Goal: Task Accomplishment & Management: Complete application form

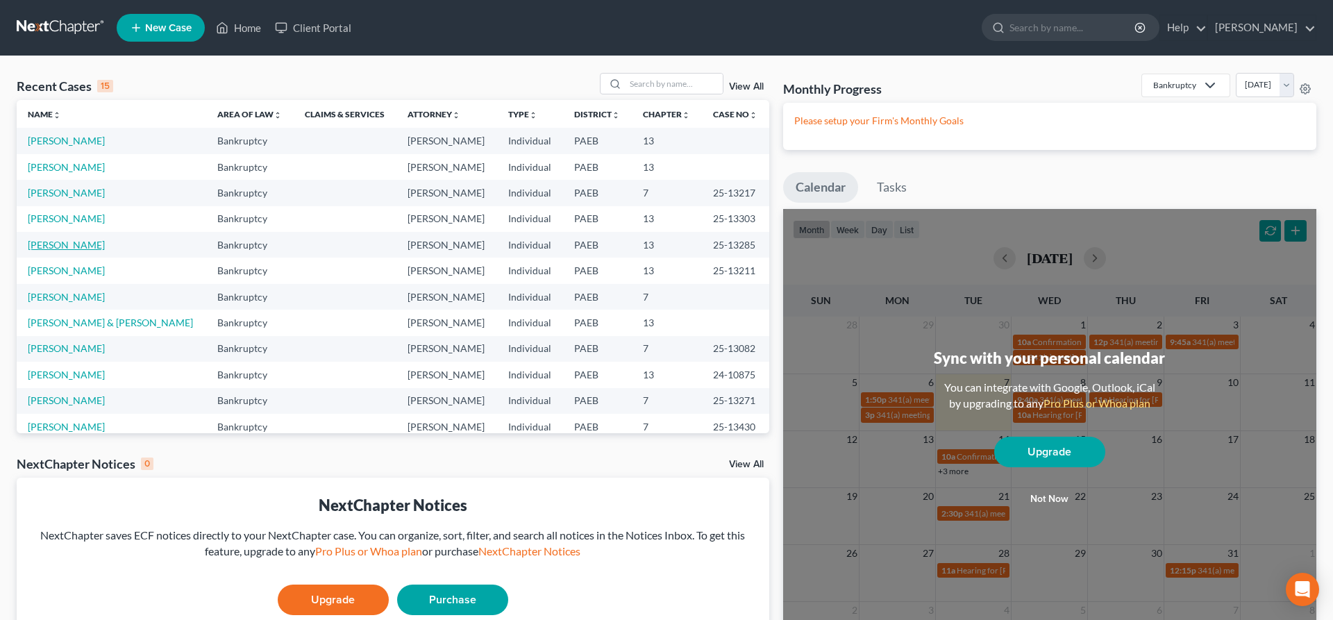
click at [40, 242] on link "[PERSON_NAME]" at bounding box center [66, 245] width 77 height 12
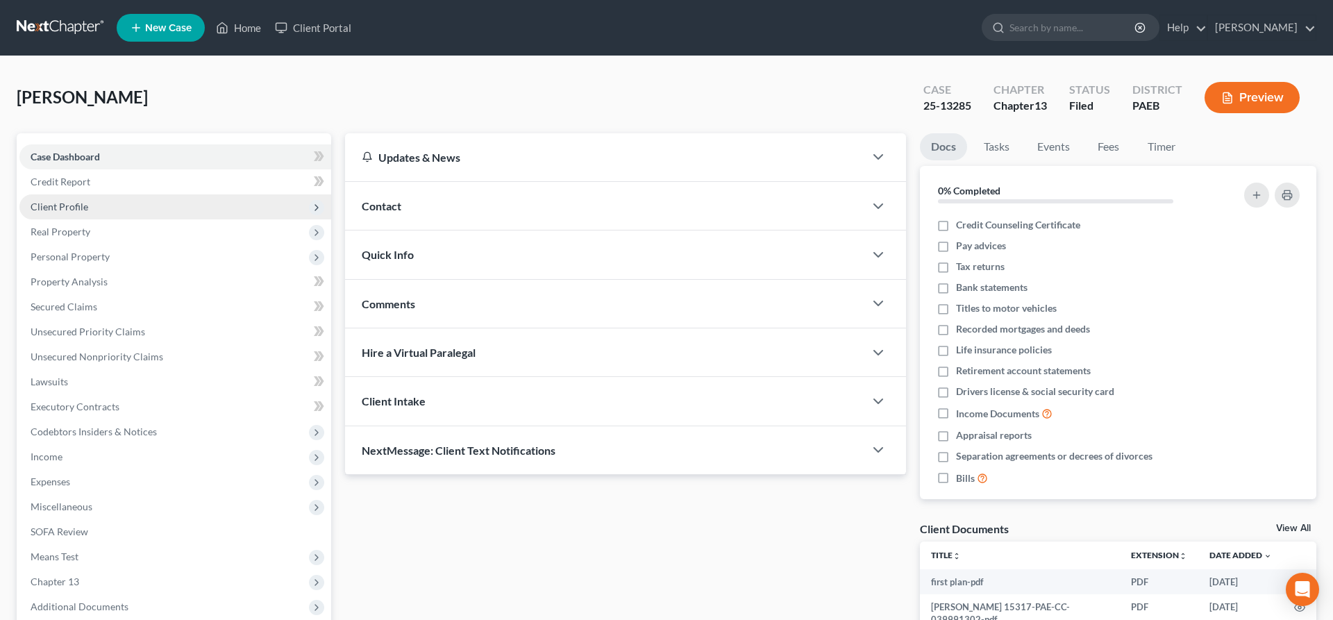
click at [92, 204] on span "Client Profile" at bounding box center [175, 206] width 312 height 25
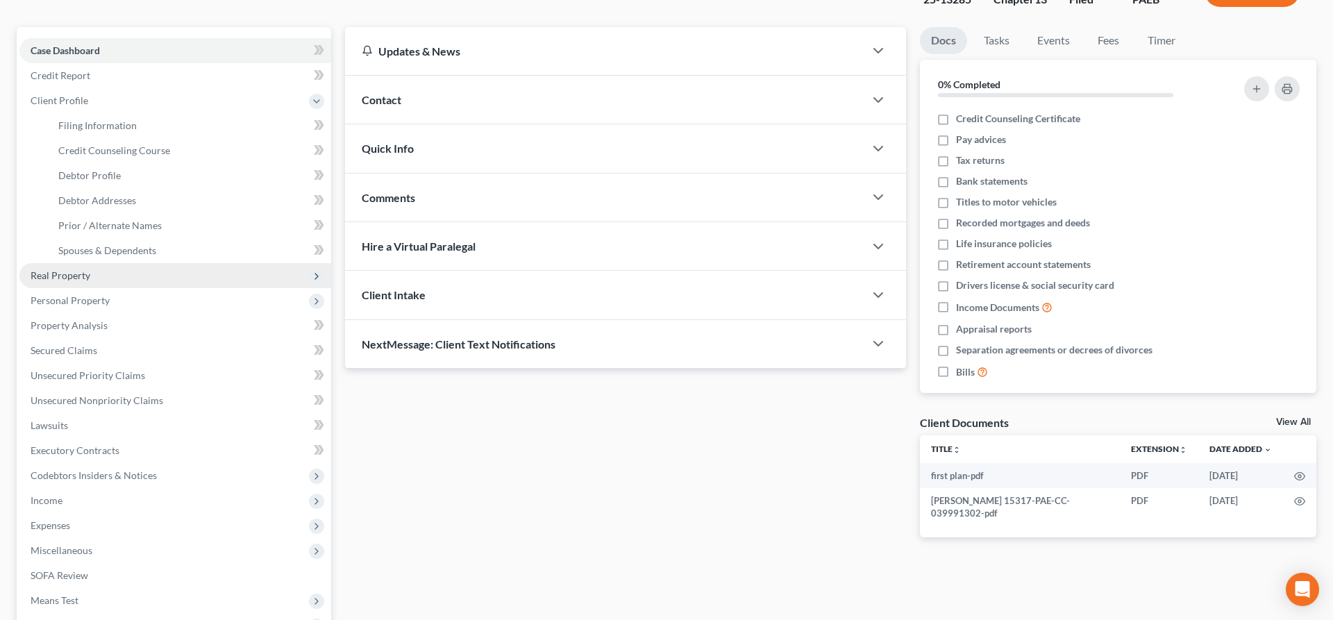
scroll to position [142, 0]
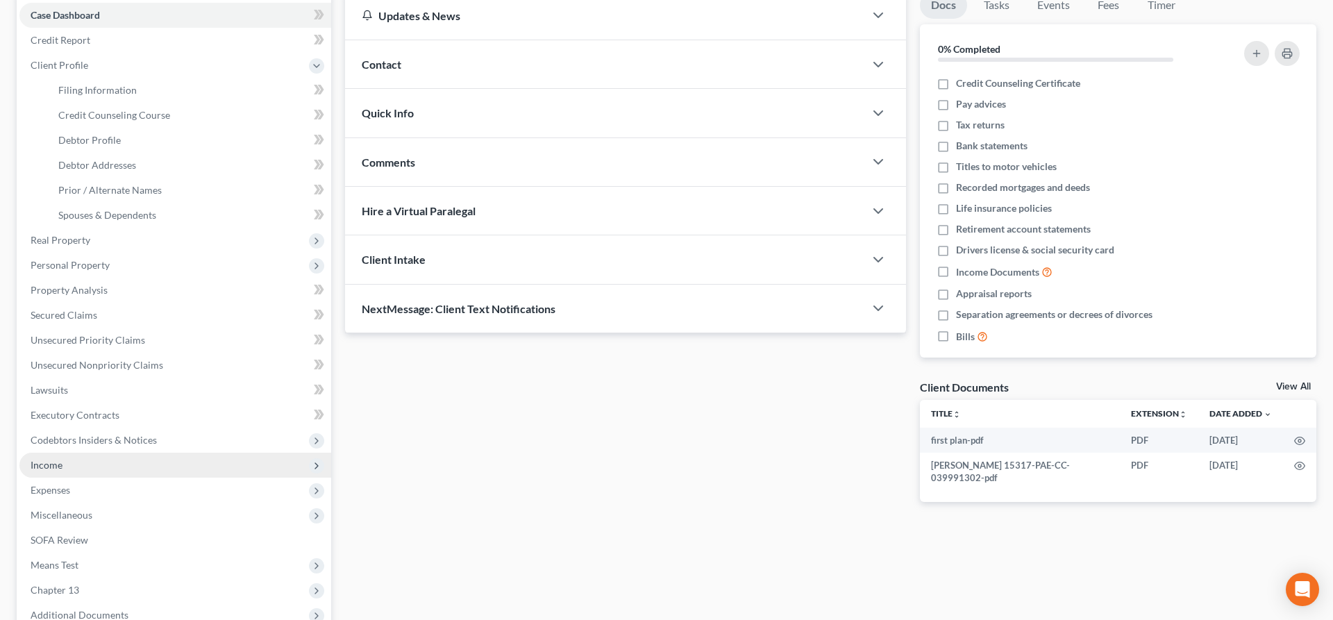
click at [68, 461] on span "Income" at bounding box center [175, 465] width 312 height 25
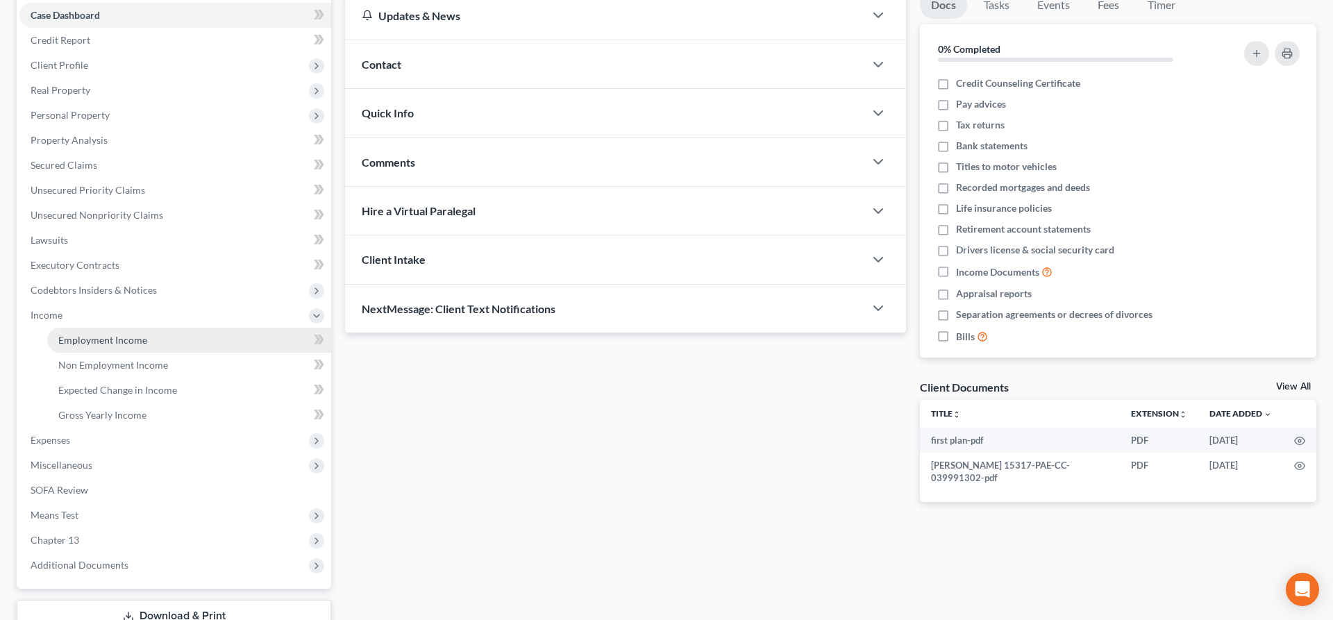
click at [112, 337] on span "Employment Income" at bounding box center [102, 340] width 89 height 12
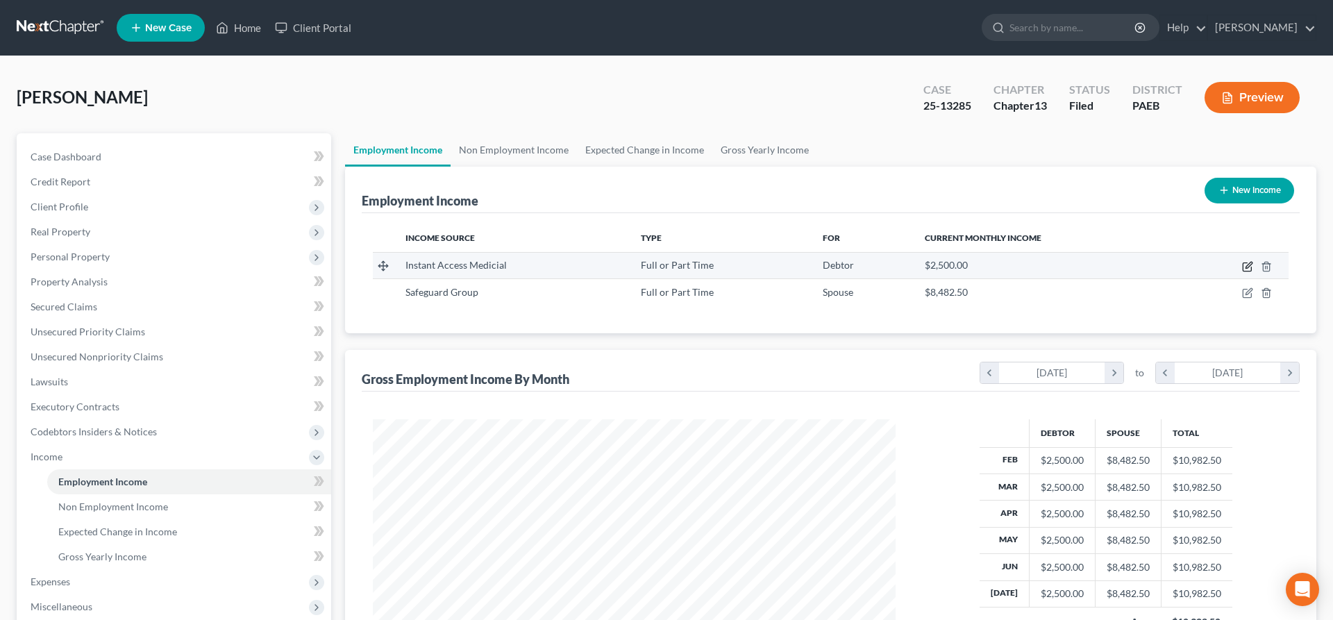
click at [1249, 265] on icon "button" at bounding box center [1249, 265] width 6 height 6
select select "0"
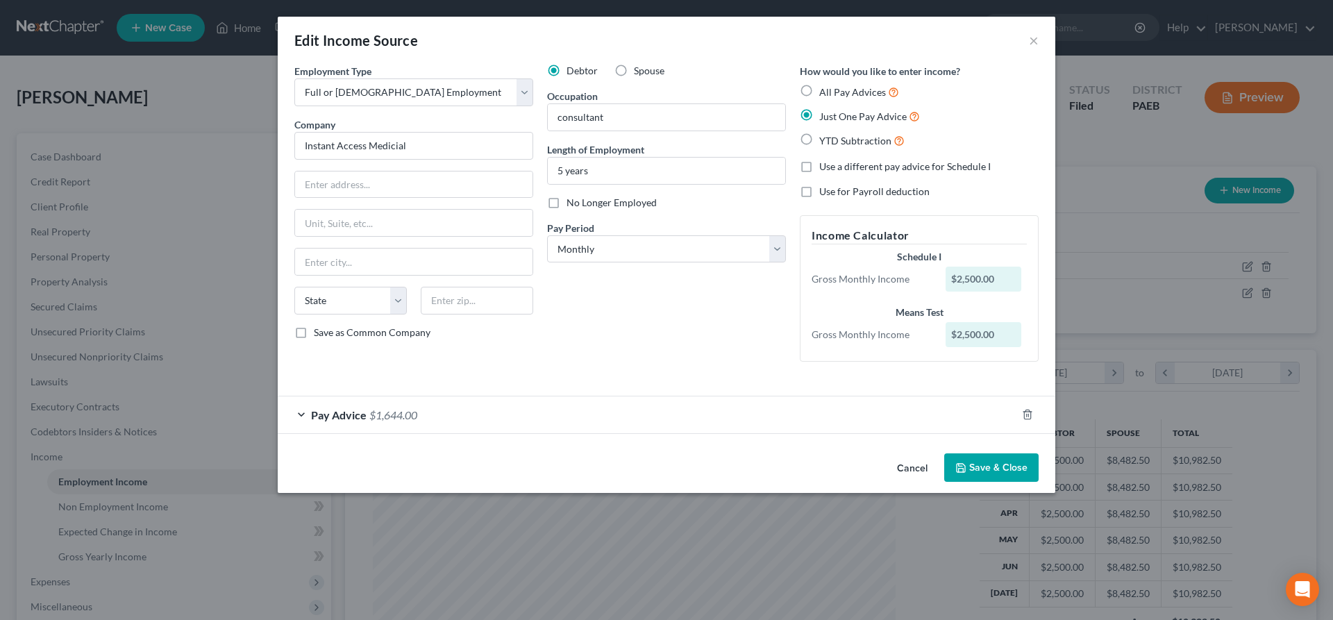
click at [577, 315] on div "Debtor Spouse Occupation consultant Length of Employment 5 years No Longer Empl…" at bounding box center [666, 218] width 253 height 309
click at [1004, 468] on button "Save & Close" at bounding box center [991, 467] width 94 height 29
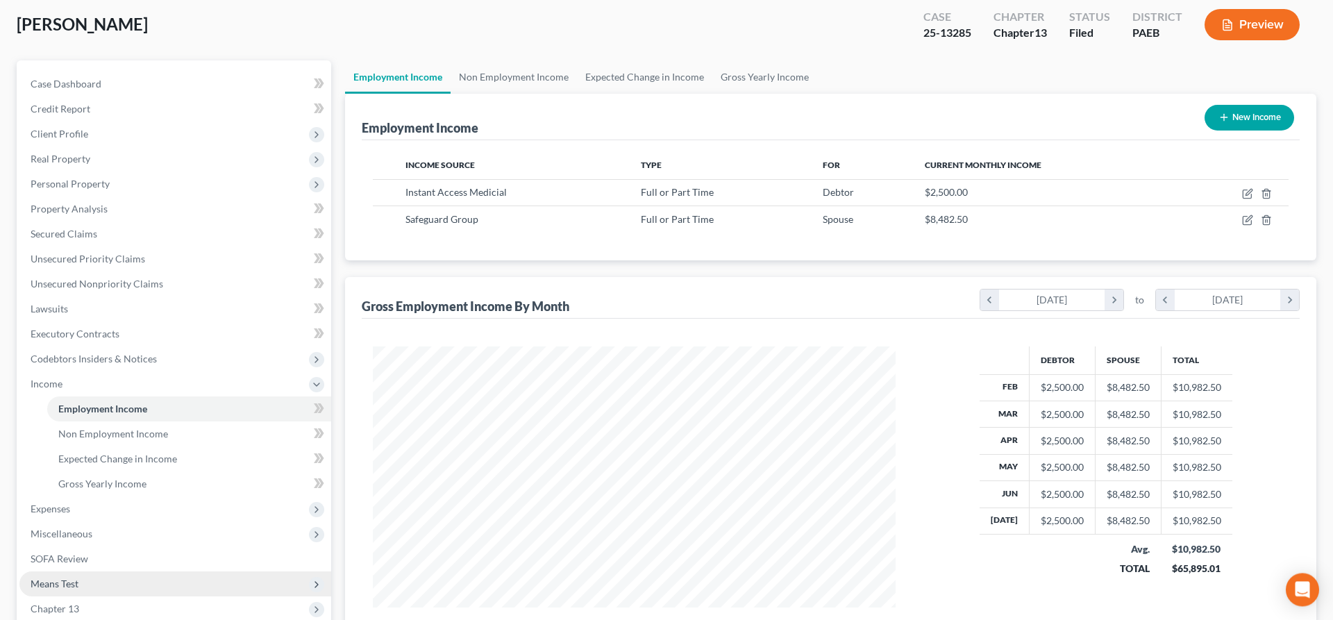
scroll to position [142, 0]
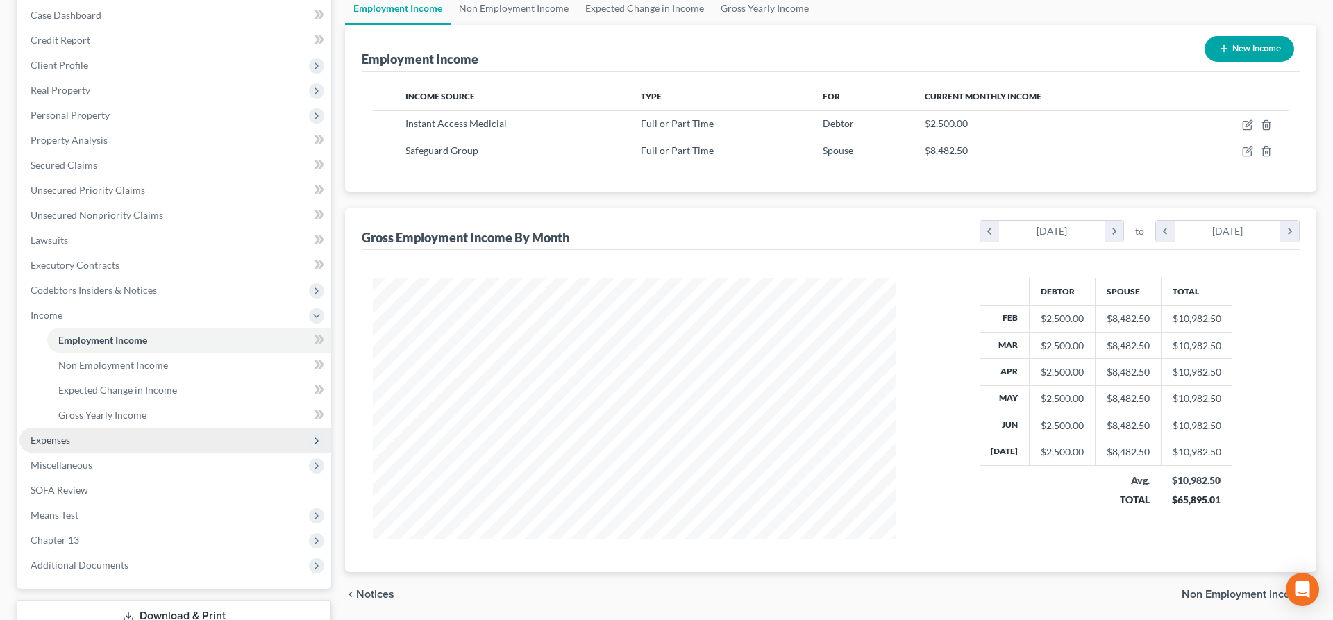
click at [137, 433] on span "Expenses" at bounding box center [175, 440] width 312 height 25
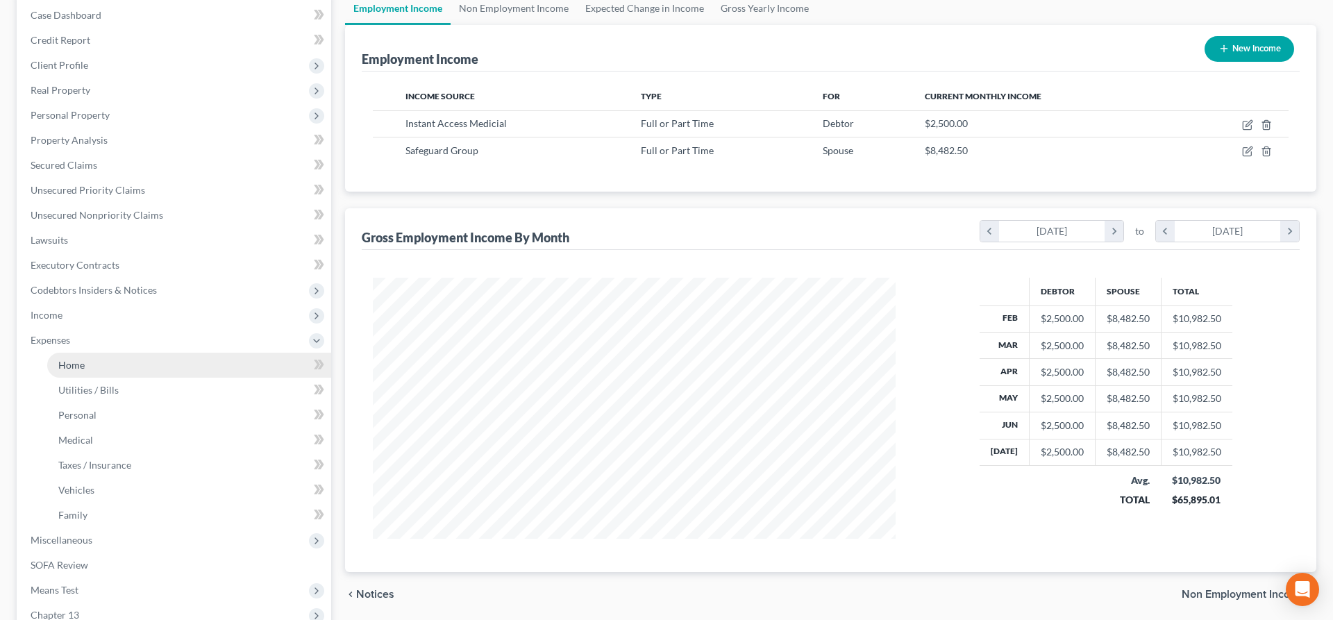
click at [108, 363] on link "Home" at bounding box center [189, 365] width 284 height 25
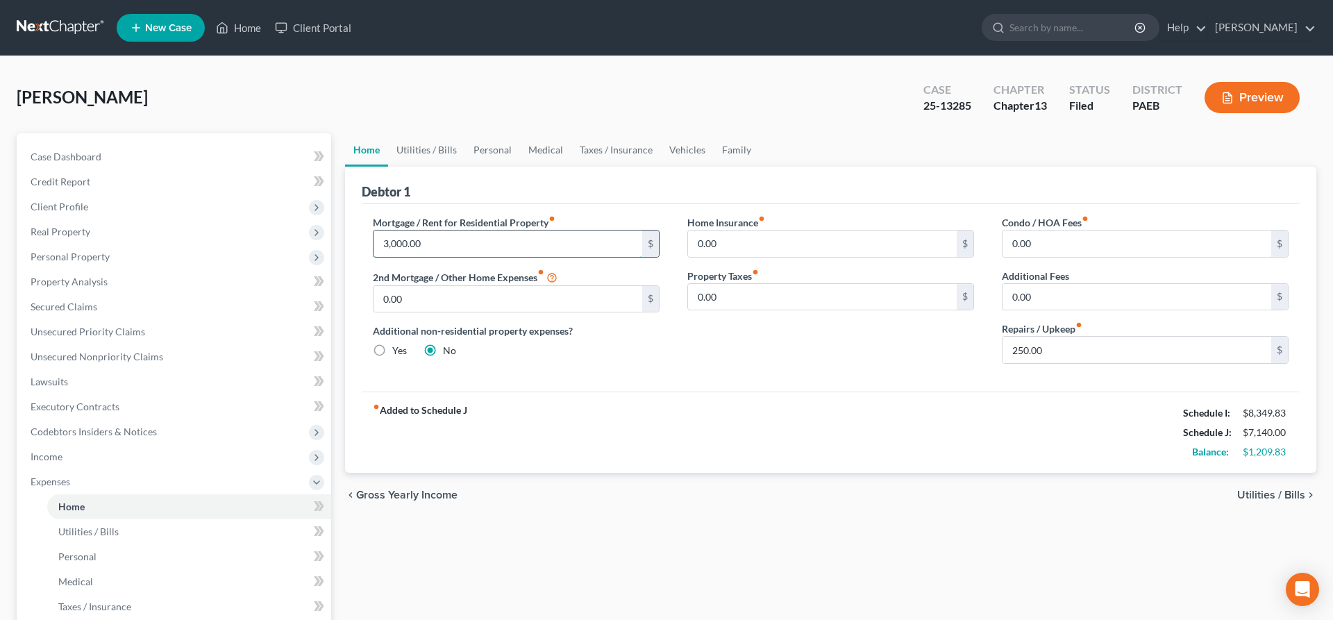
drag, startPoint x: 426, startPoint y: 242, endPoint x: 419, endPoint y: 244, distance: 7.1
click at [419, 244] on input "3,000.00" at bounding box center [508, 244] width 269 height 26
click at [812, 410] on div "fiber_manual_record Added to Schedule J Schedule I: $8,349.83 Schedule J: $4,14…" at bounding box center [831, 432] width 938 height 81
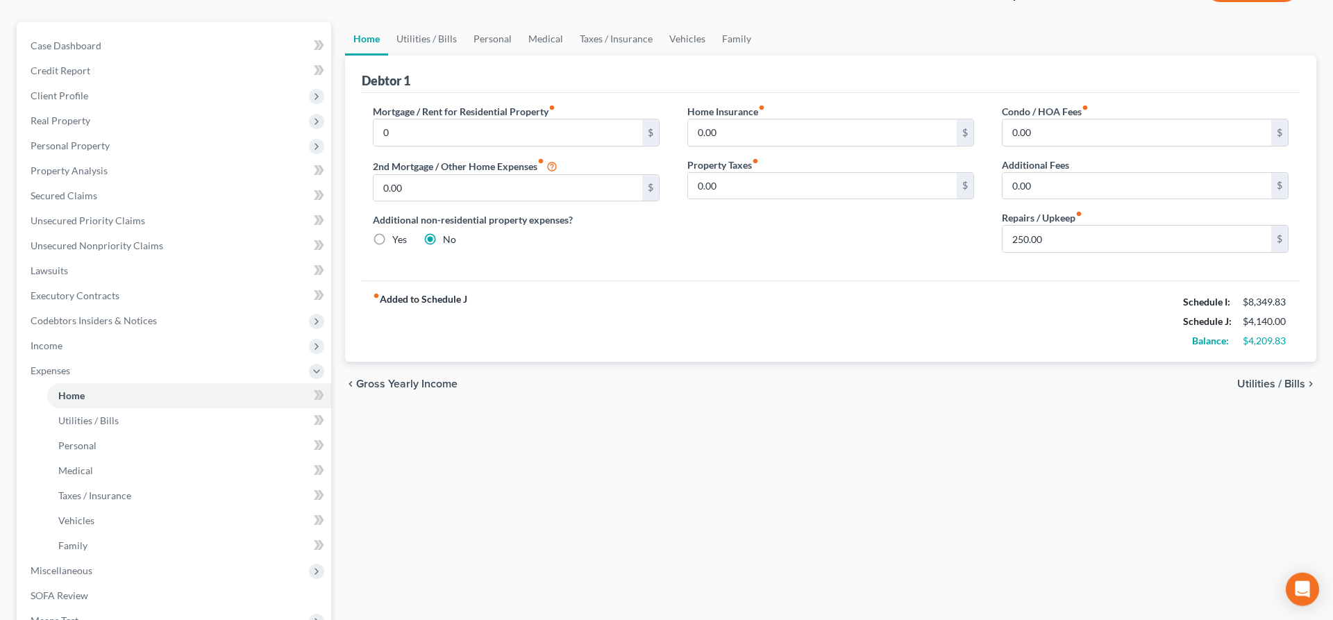
scroll to position [71, 0]
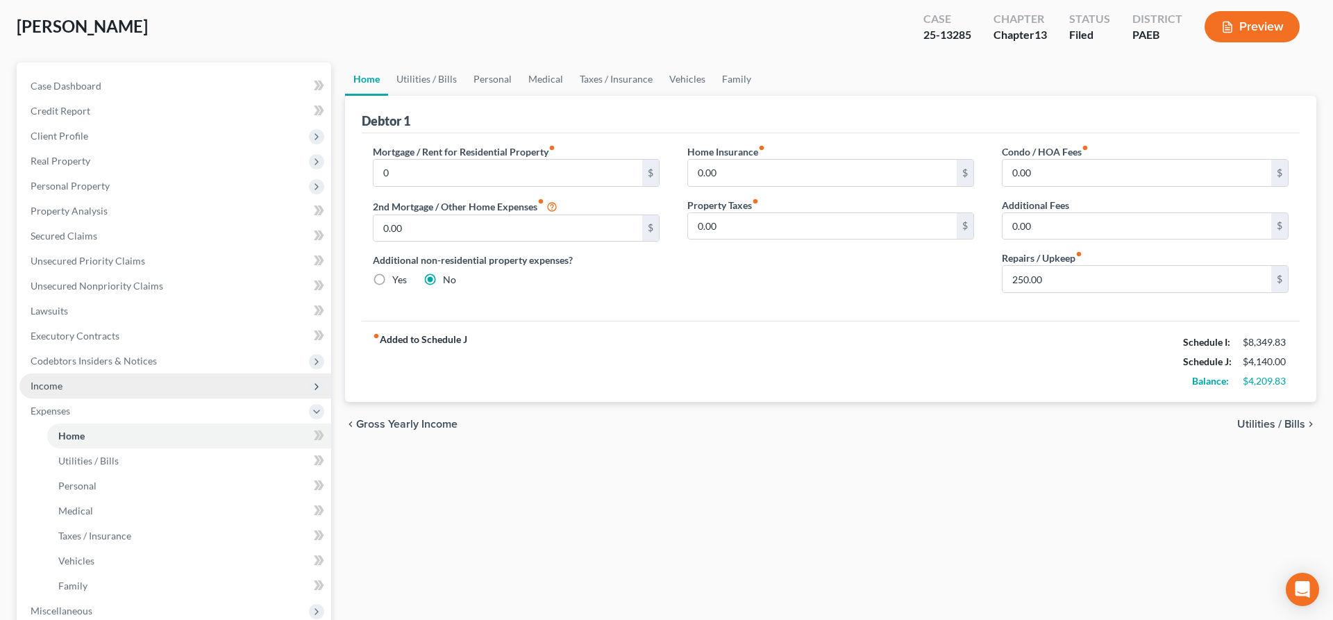
click at [55, 382] on span "Income" at bounding box center [47, 386] width 32 height 12
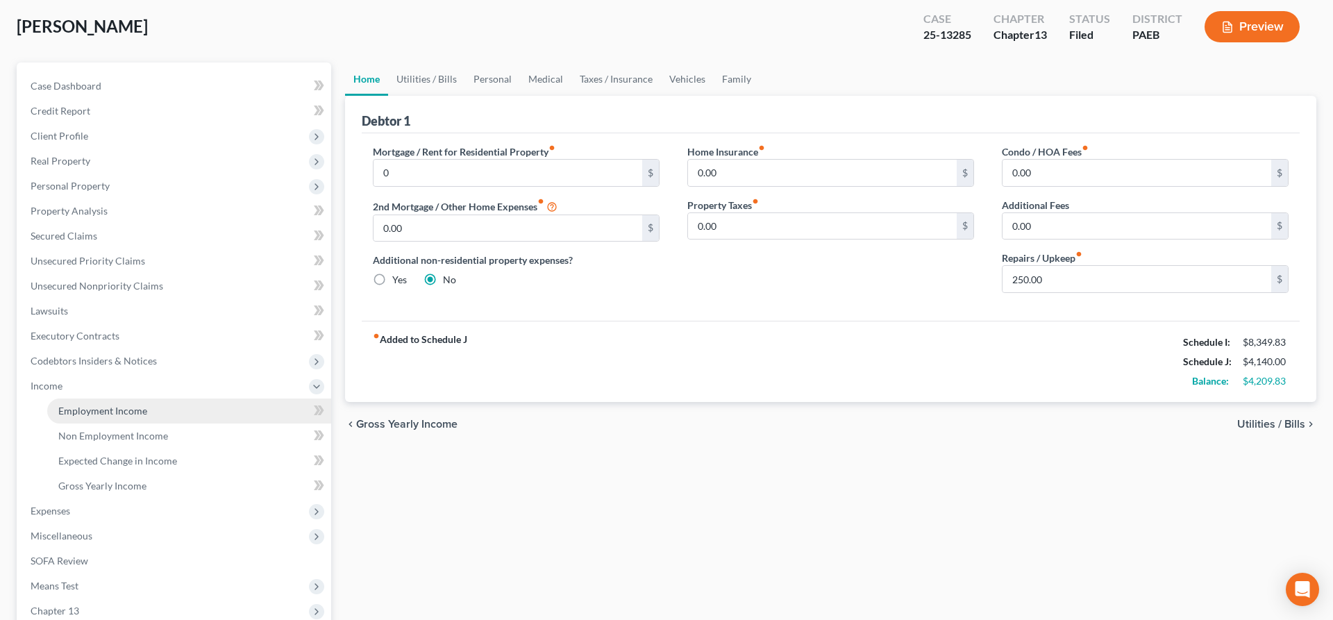
click at [114, 406] on span "Employment Income" at bounding box center [102, 411] width 89 height 12
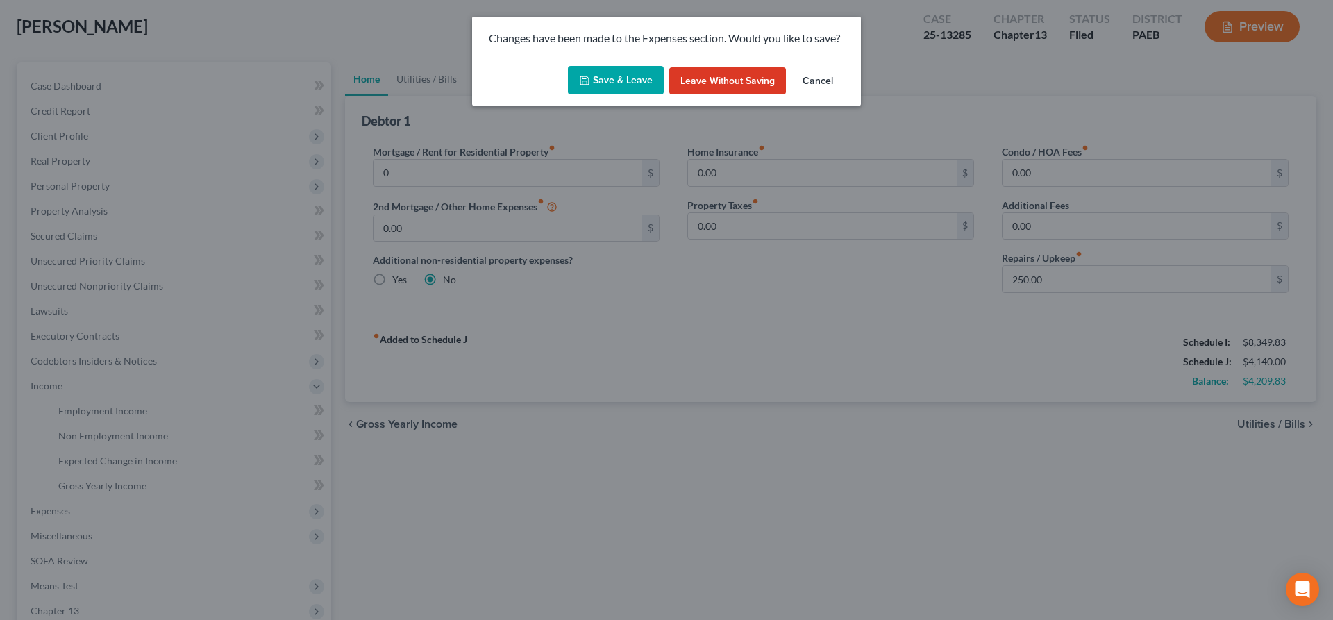
click at [601, 76] on button "Save & Leave" at bounding box center [616, 80] width 96 height 29
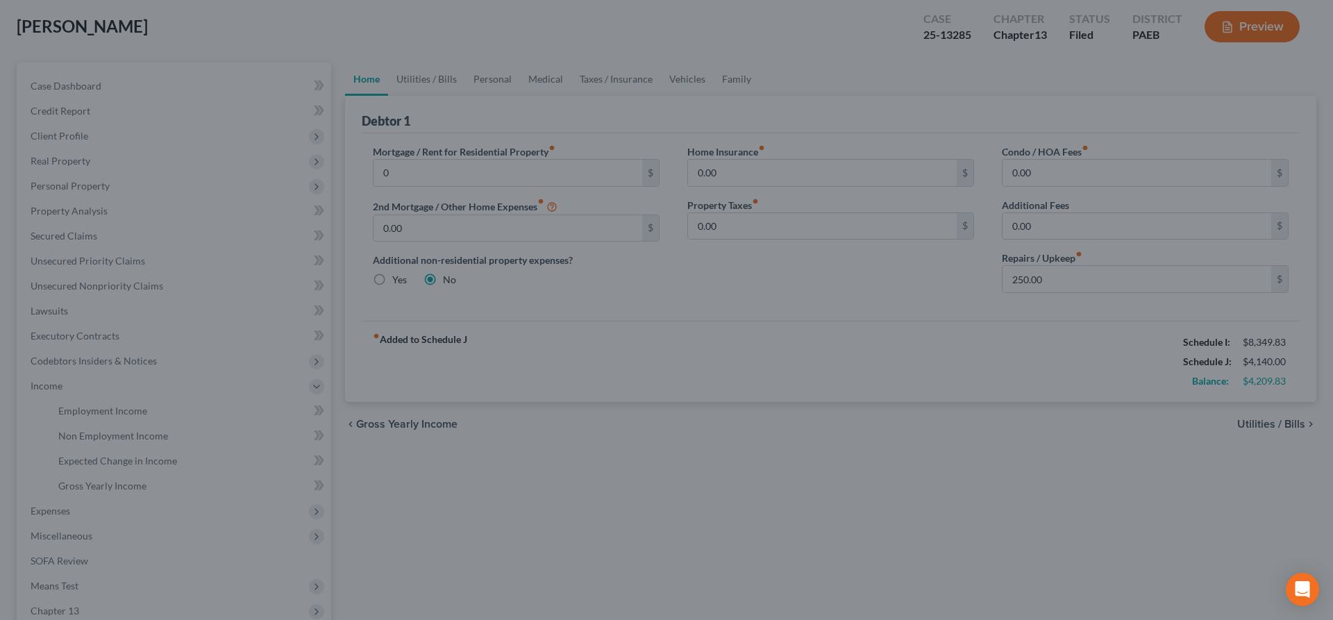
type input "0.00"
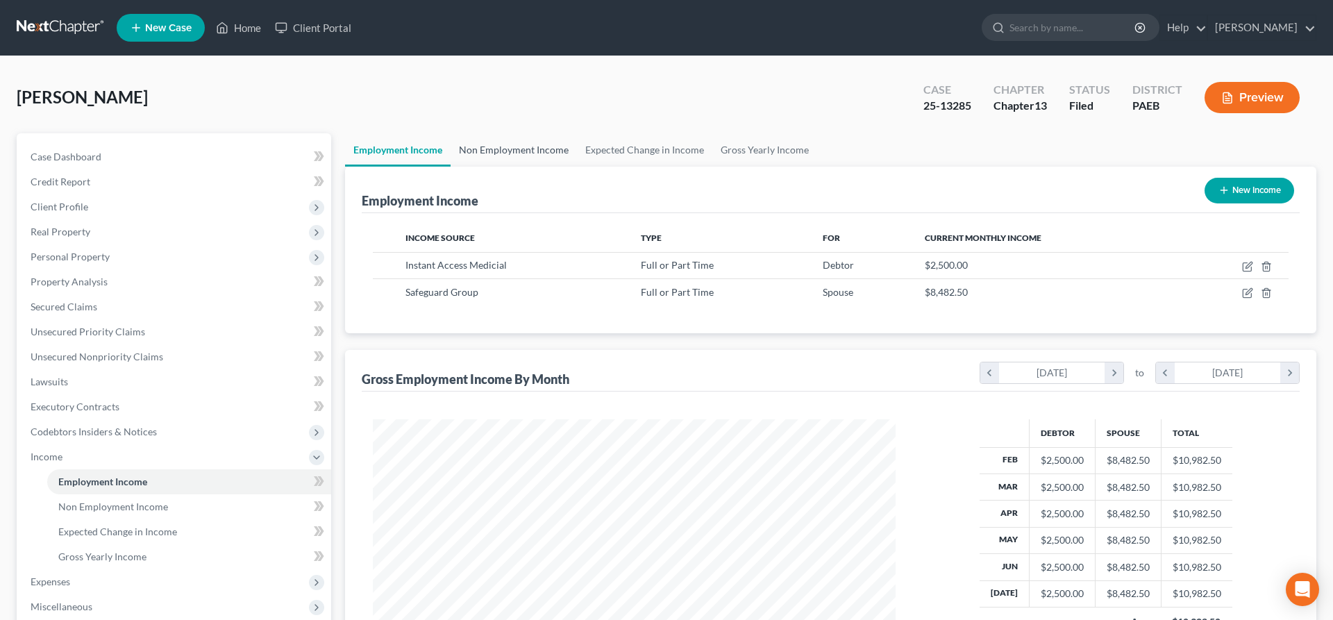
scroll to position [261, 551]
click at [1265, 267] on icon "button" at bounding box center [1266, 266] width 11 height 11
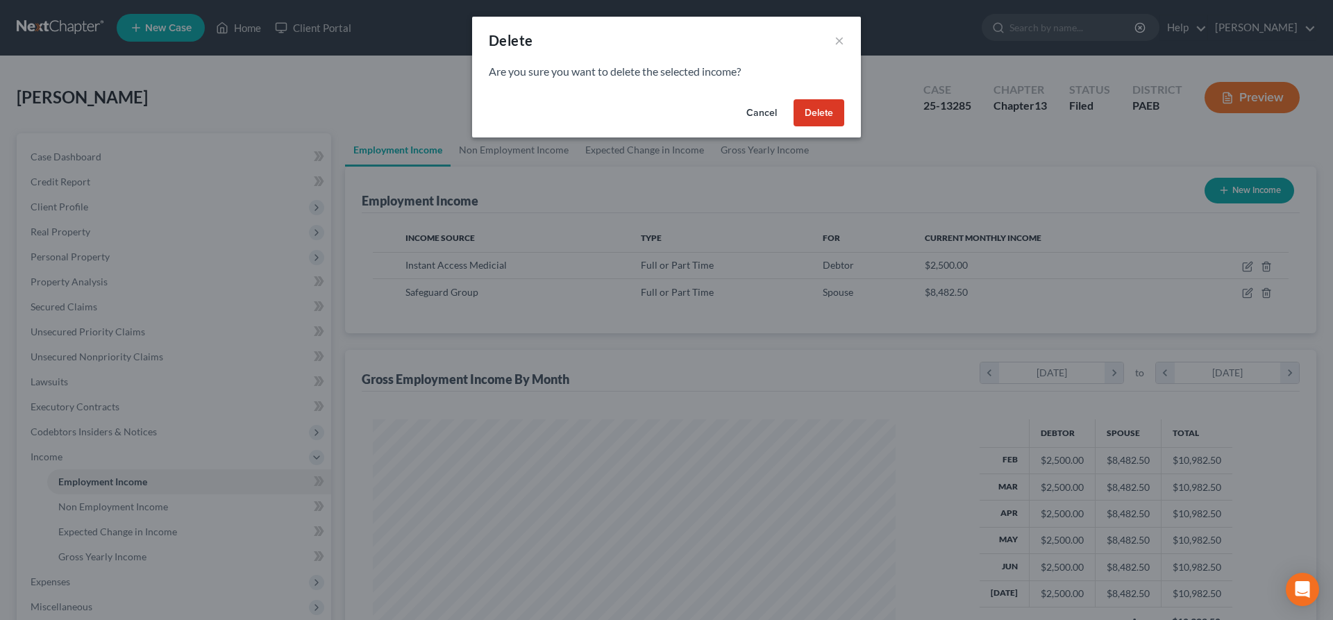
click at [826, 110] on button "Delete" at bounding box center [819, 113] width 51 height 28
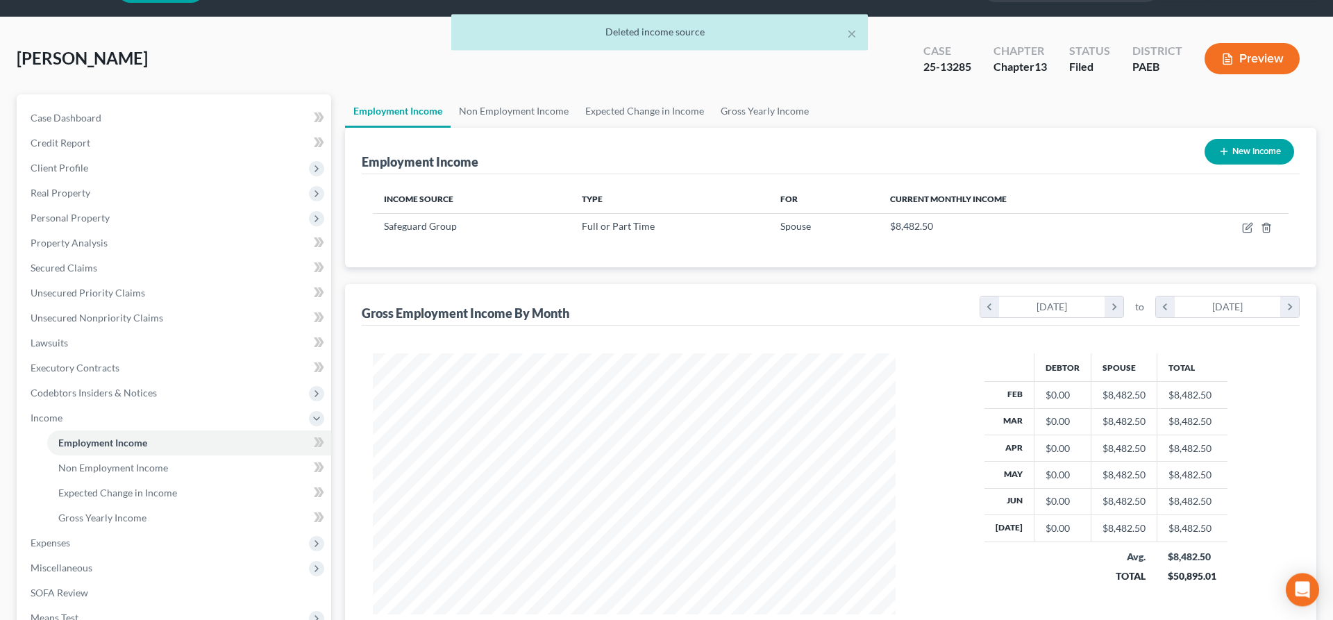
scroll to position [142, 0]
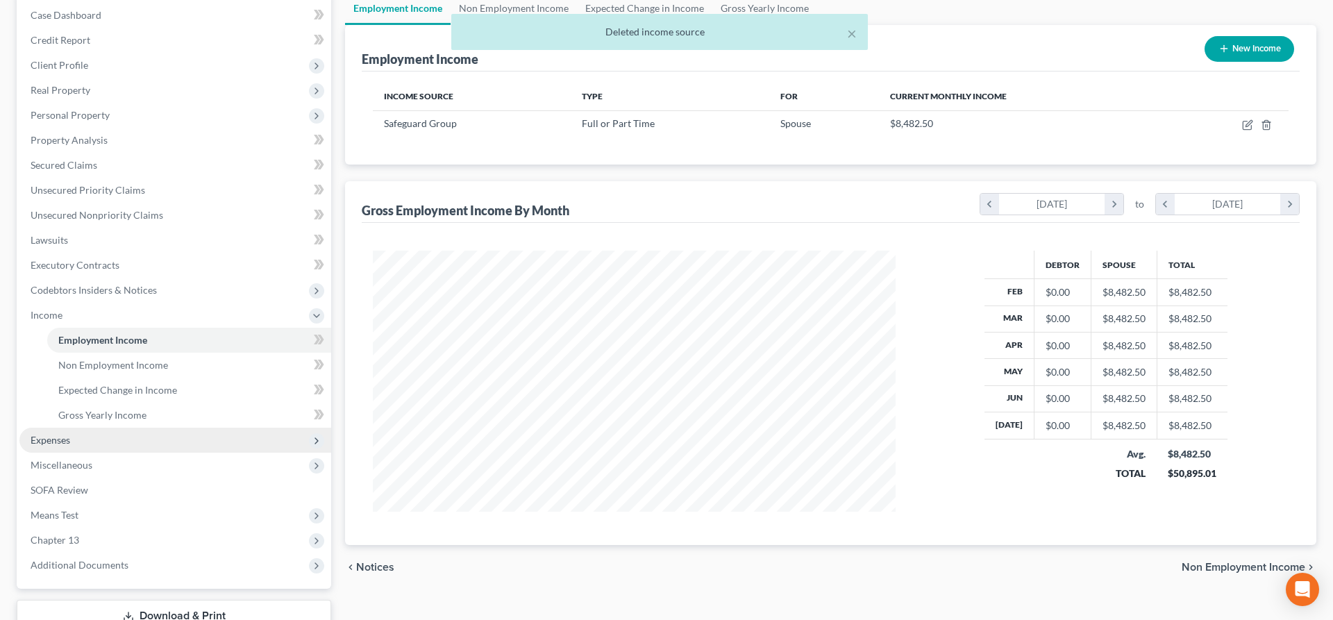
click at [81, 438] on span "Expenses" at bounding box center [175, 440] width 312 height 25
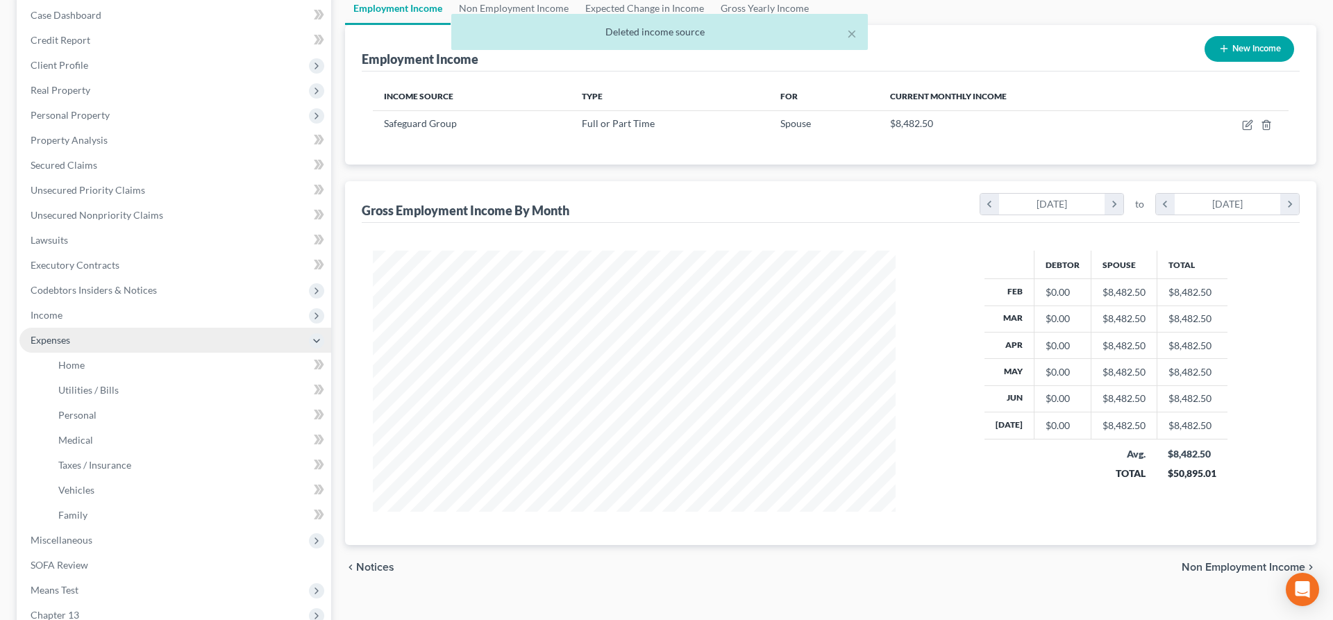
click at [93, 349] on span "Expenses" at bounding box center [175, 340] width 312 height 25
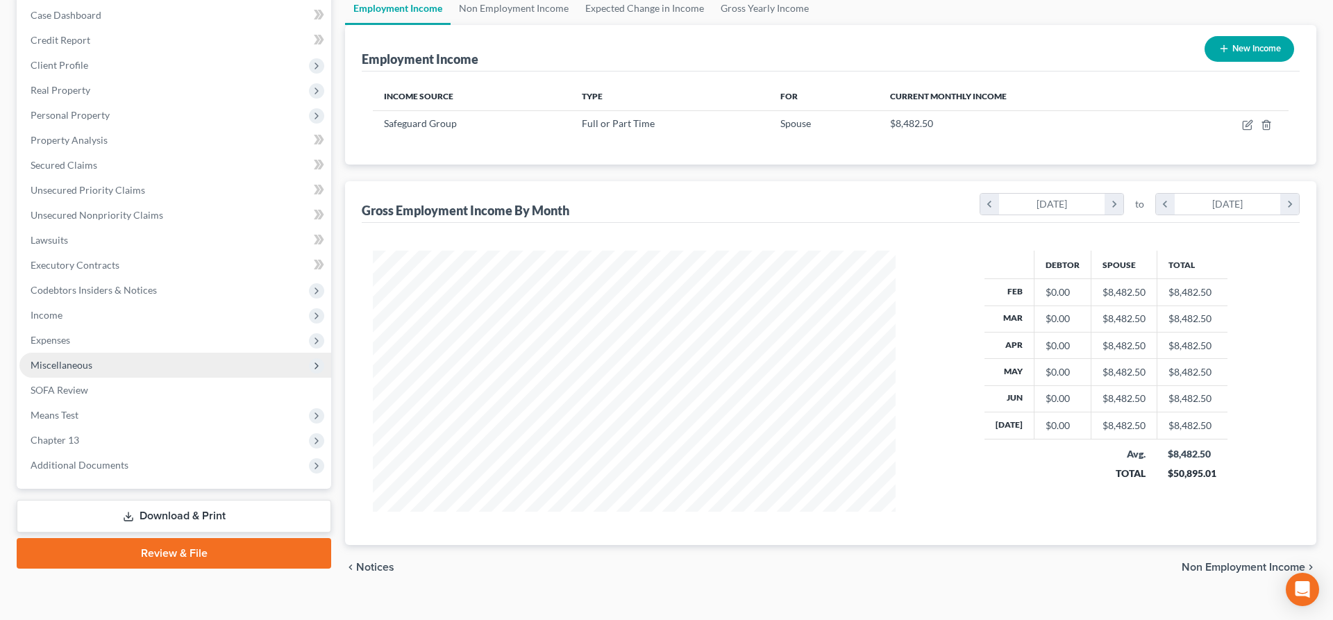
click at [85, 356] on span "Miscellaneous" at bounding box center [175, 365] width 312 height 25
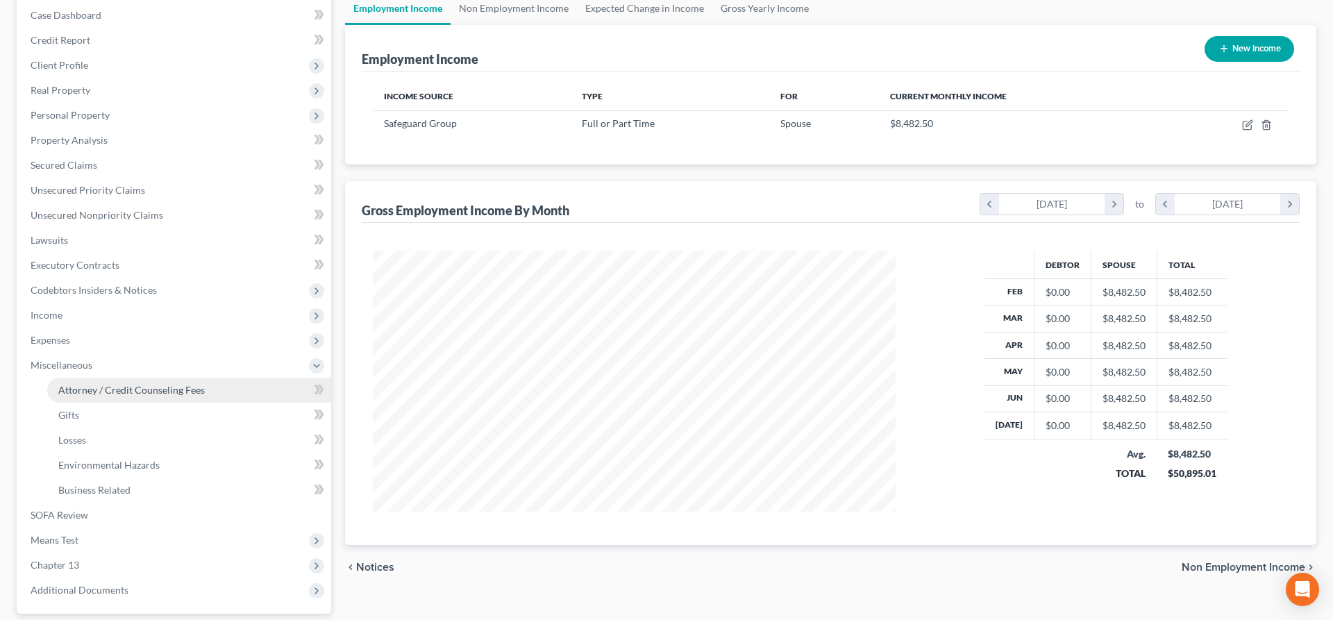
click at [103, 391] on span "Attorney / Credit Counseling Fees" at bounding box center [131, 390] width 147 height 12
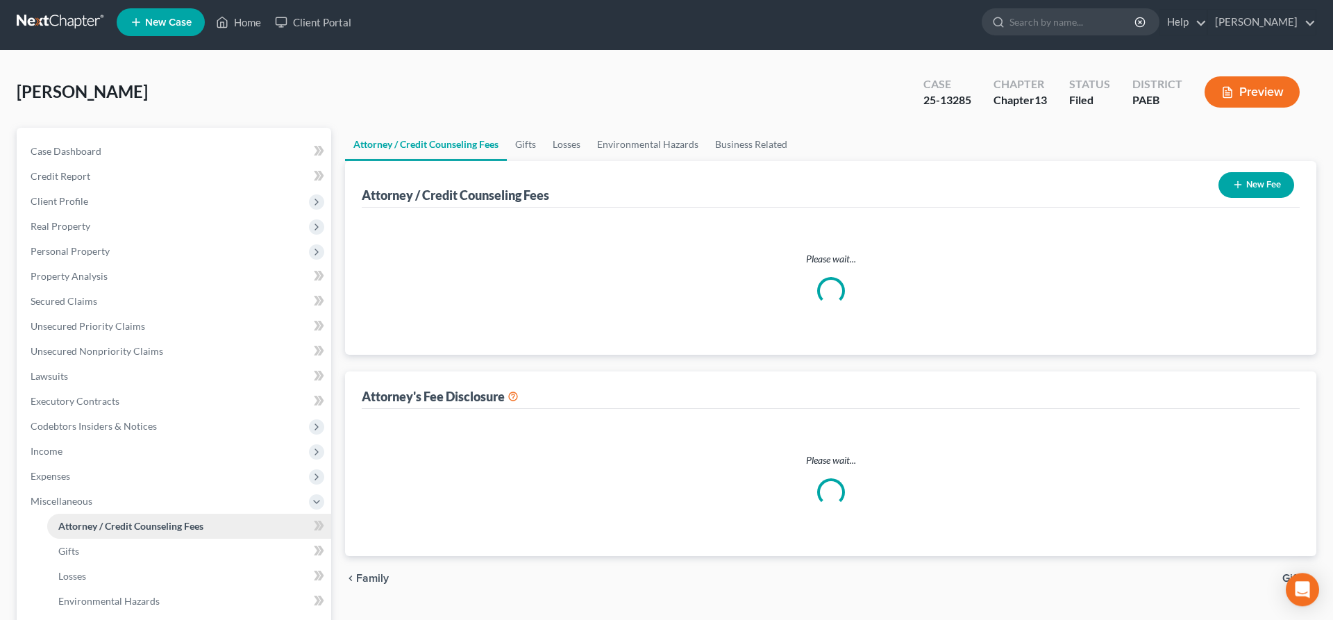
scroll to position [1, 0]
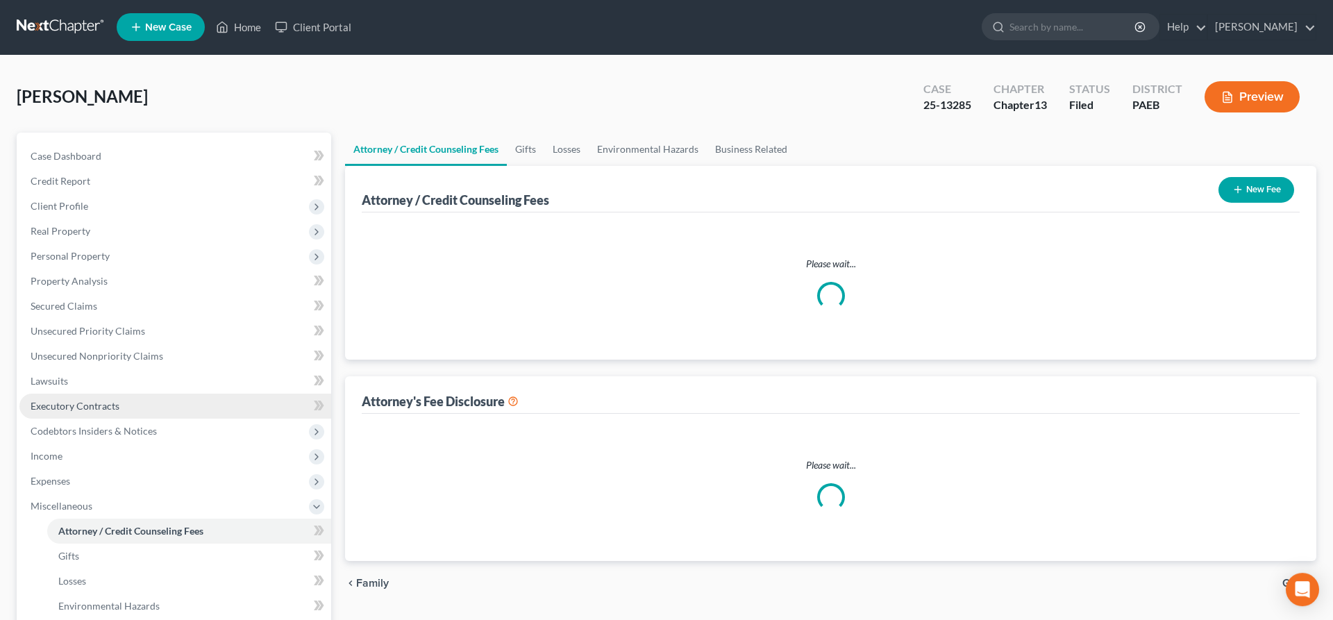
select select "0"
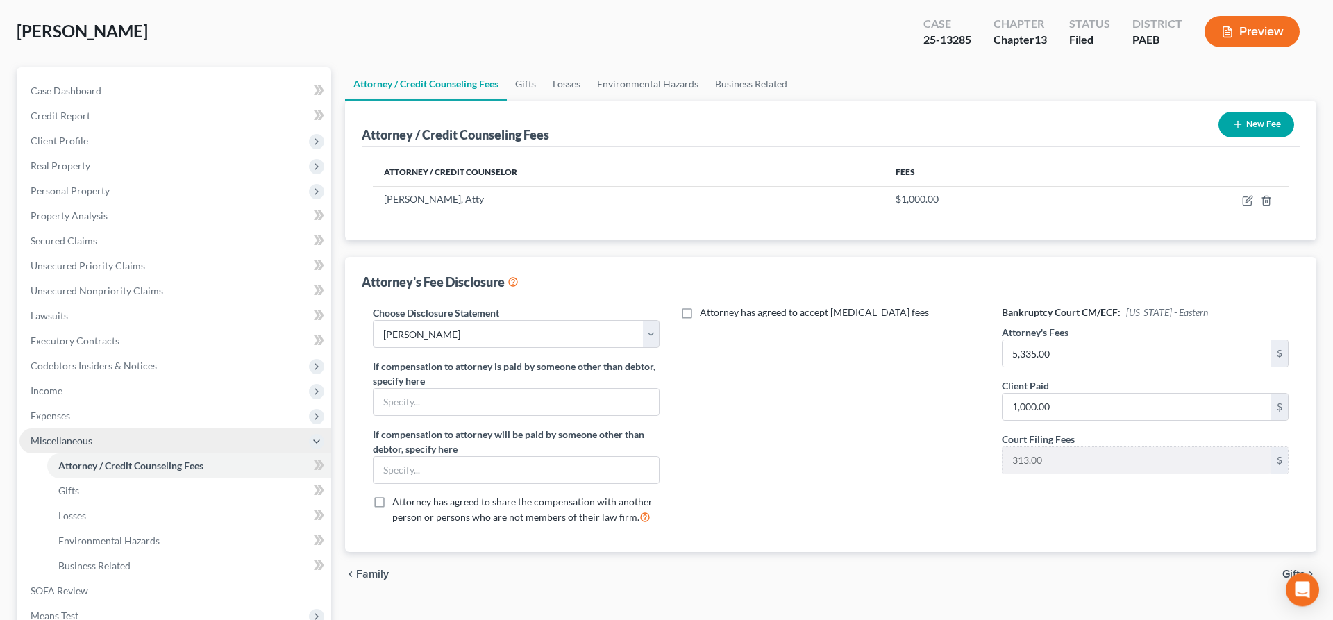
scroll to position [71, 0]
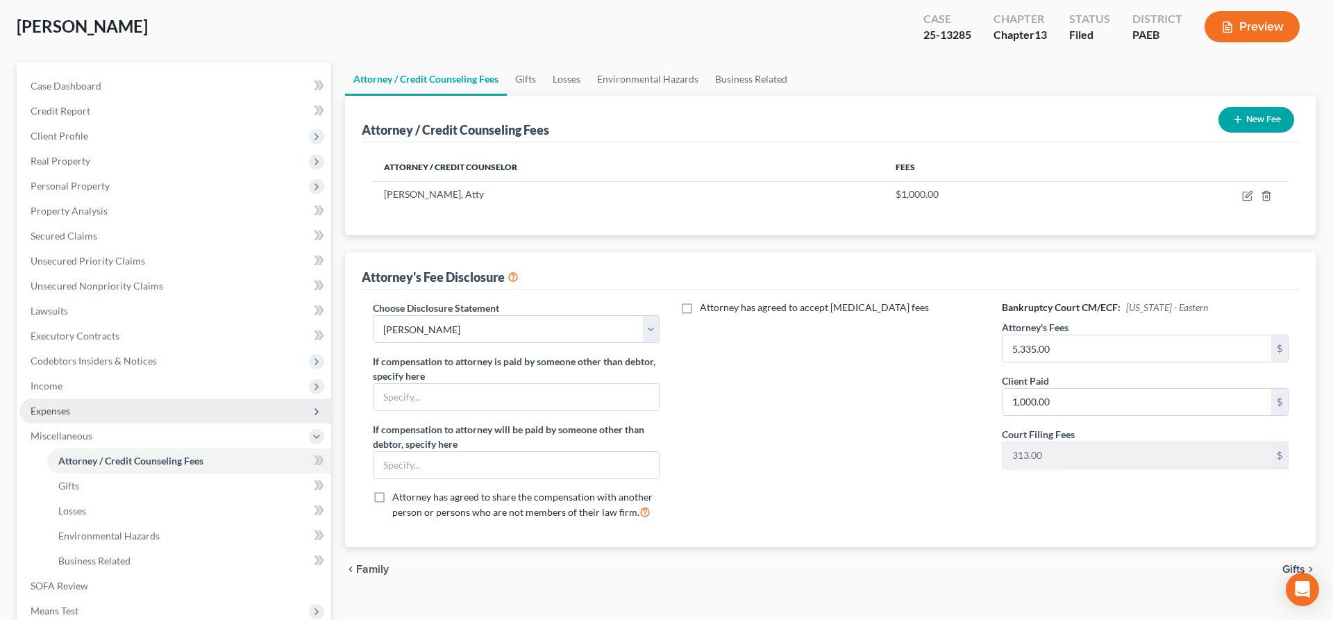
click at [52, 403] on span "Expenses" at bounding box center [175, 411] width 312 height 25
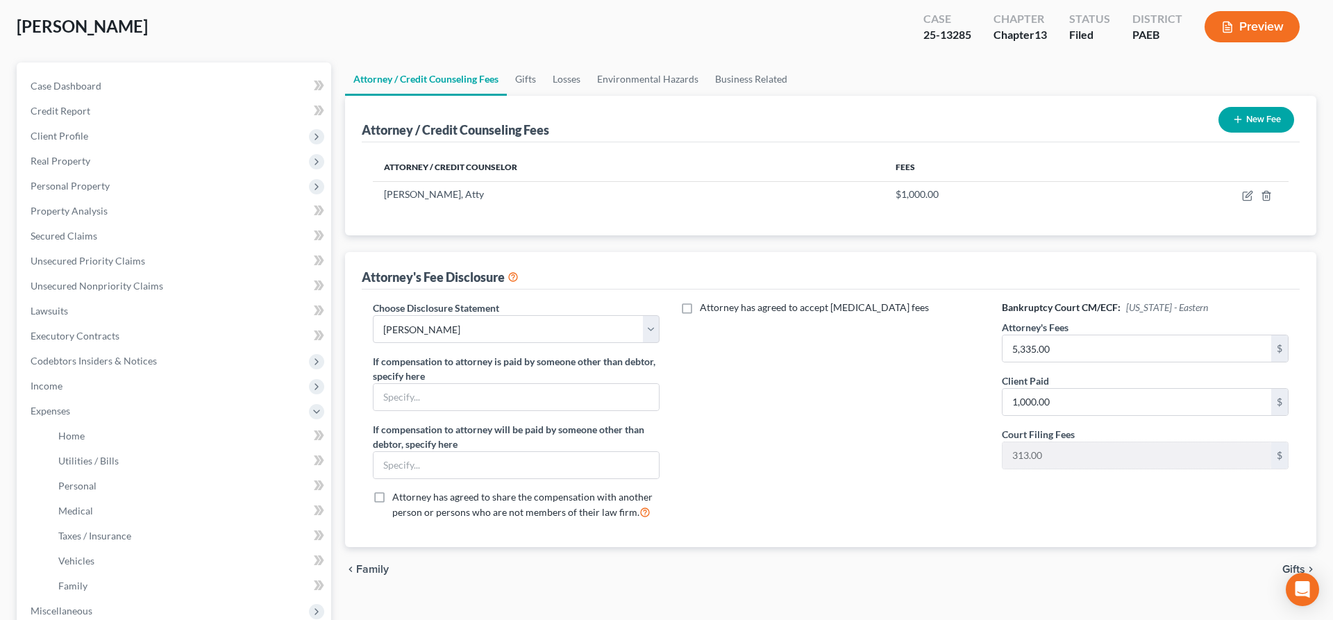
scroll to position [142, 0]
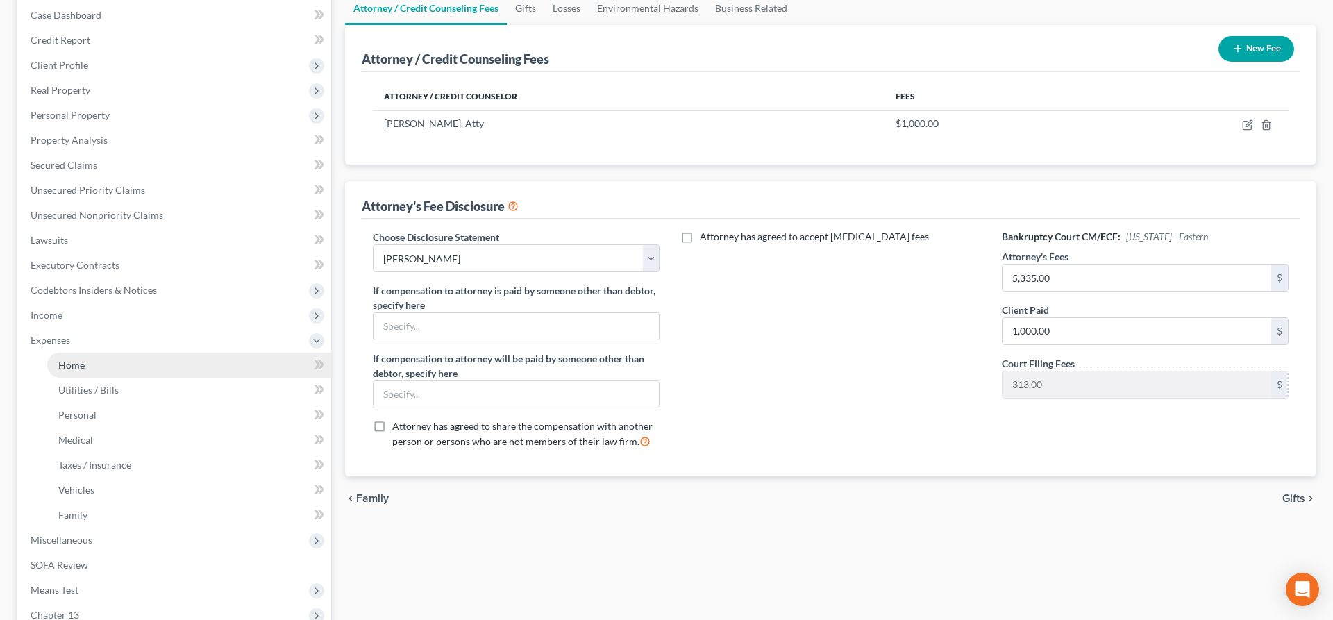
click at [65, 361] on span "Home" at bounding box center [71, 365] width 26 height 12
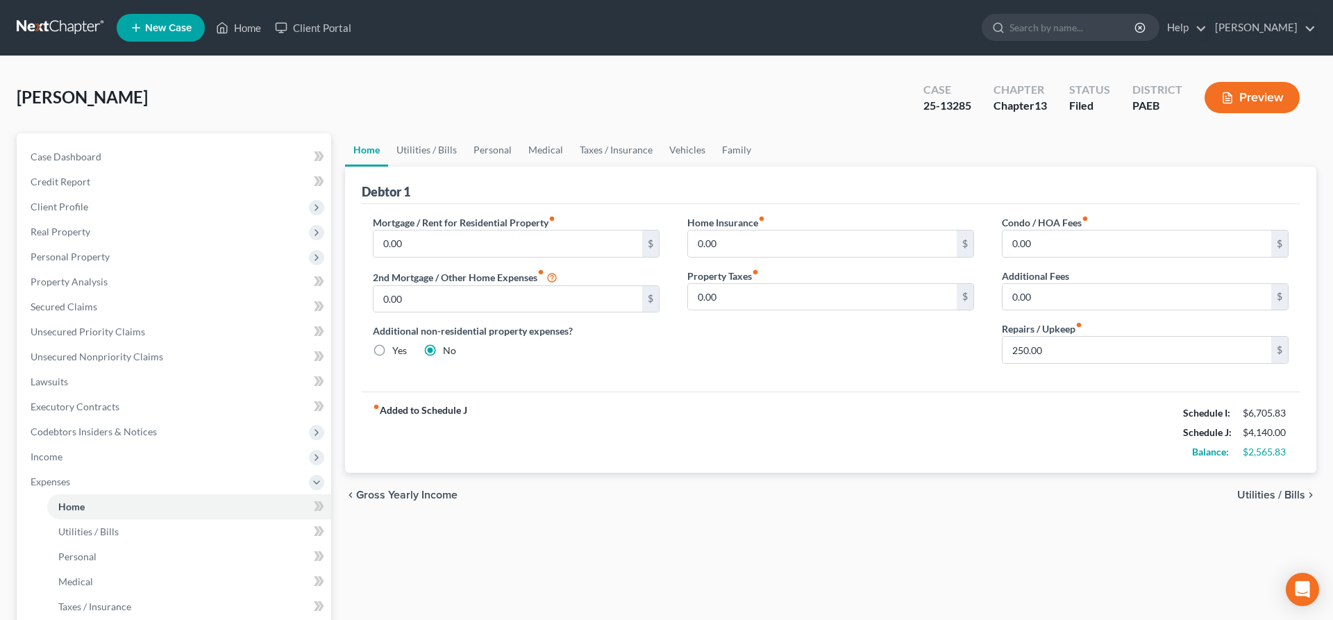
scroll to position [71, 0]
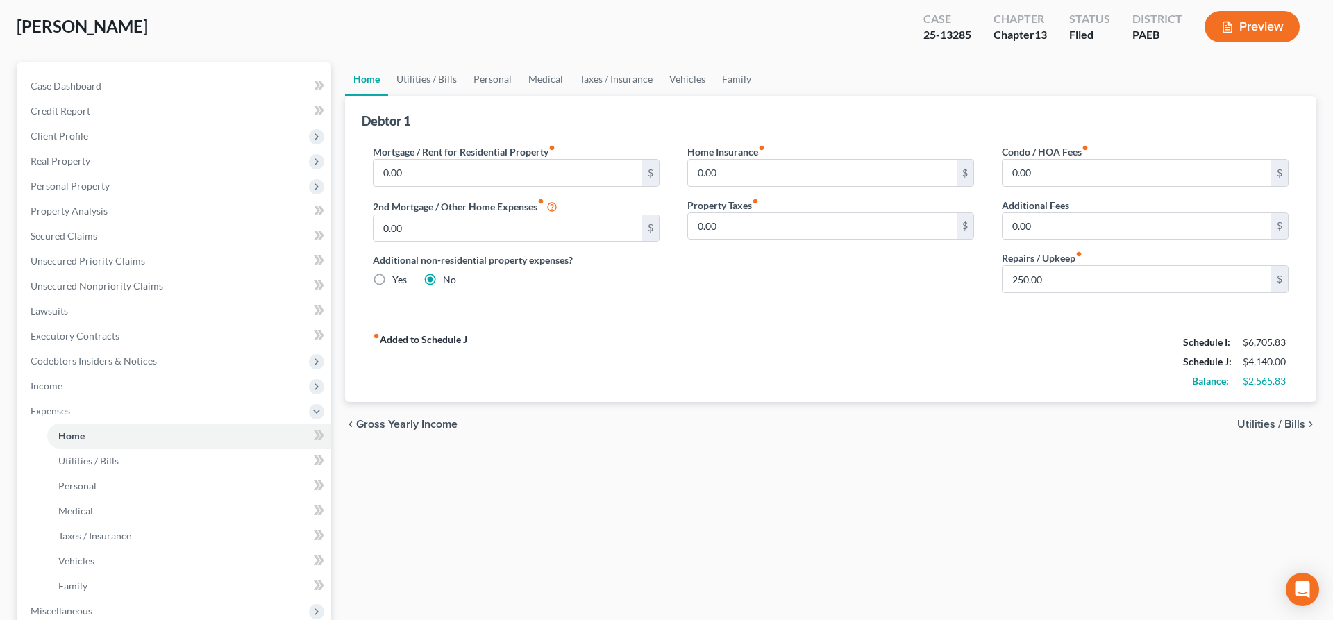
click at [1249, 419] on span "Utilities / Bills" at bounding box center [1272, 424] width 68 height 11
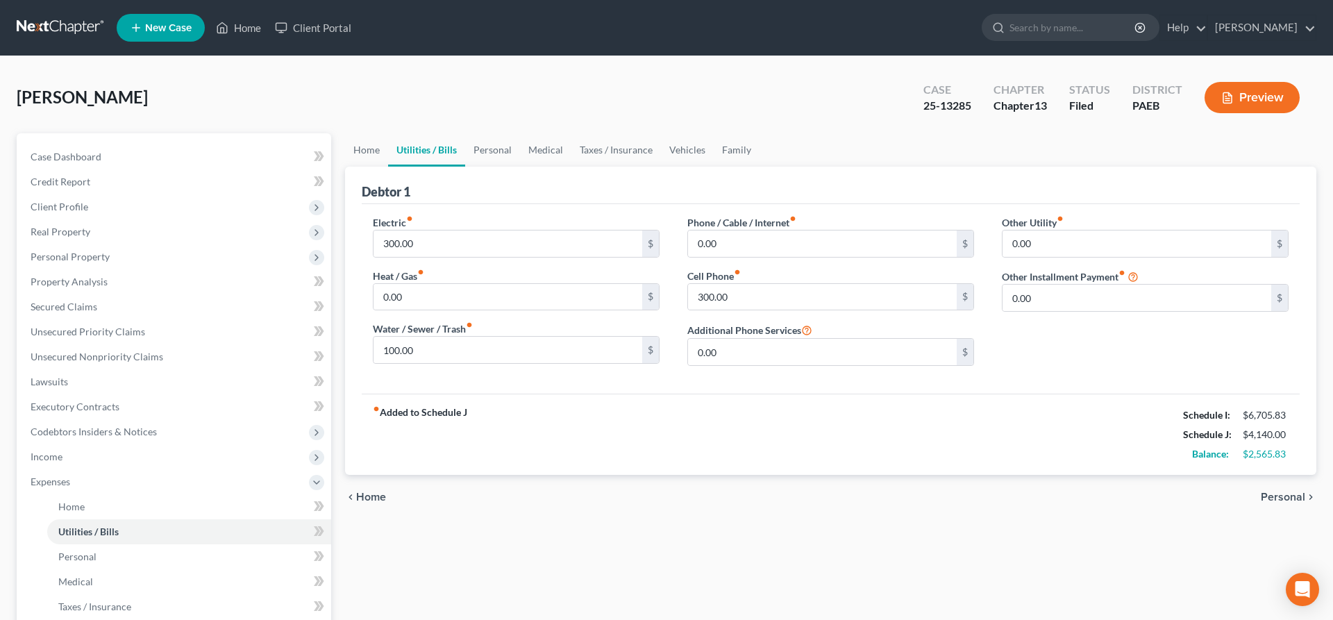
click at [1274, 497] on span "Personal" at bounding box center [1283, 497] width 44 height 11
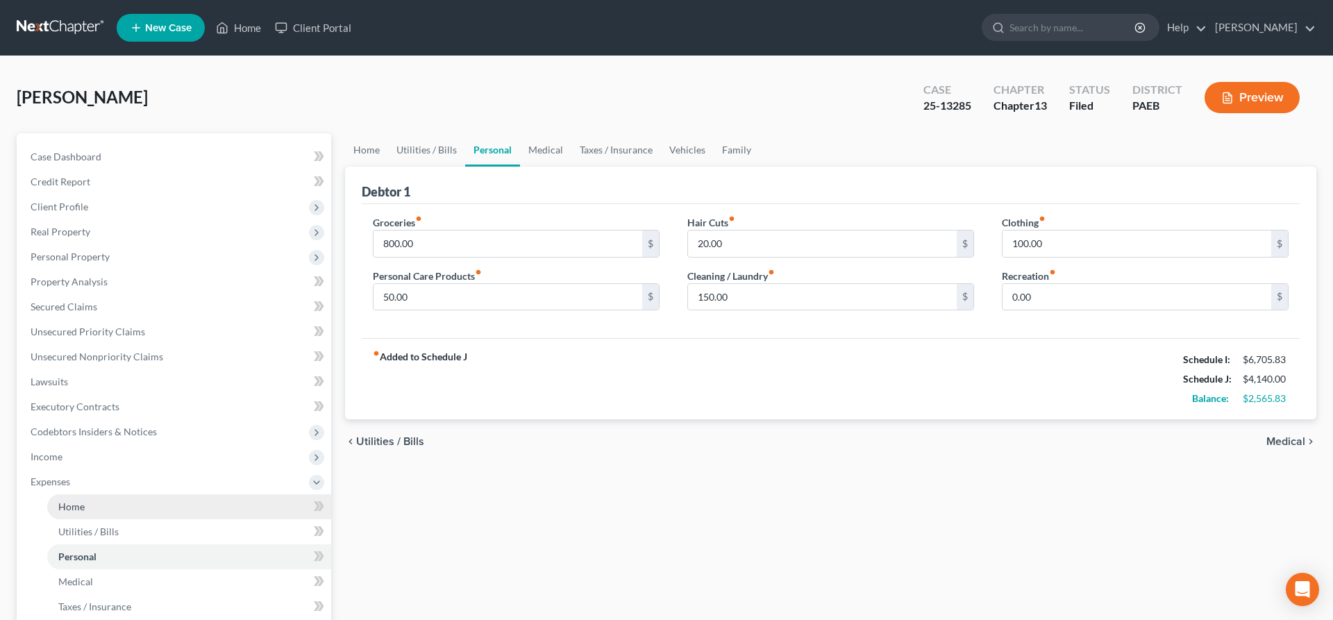
click at [76, 509] on span "Home" at bounding box center [71, 507] width 26 height 12
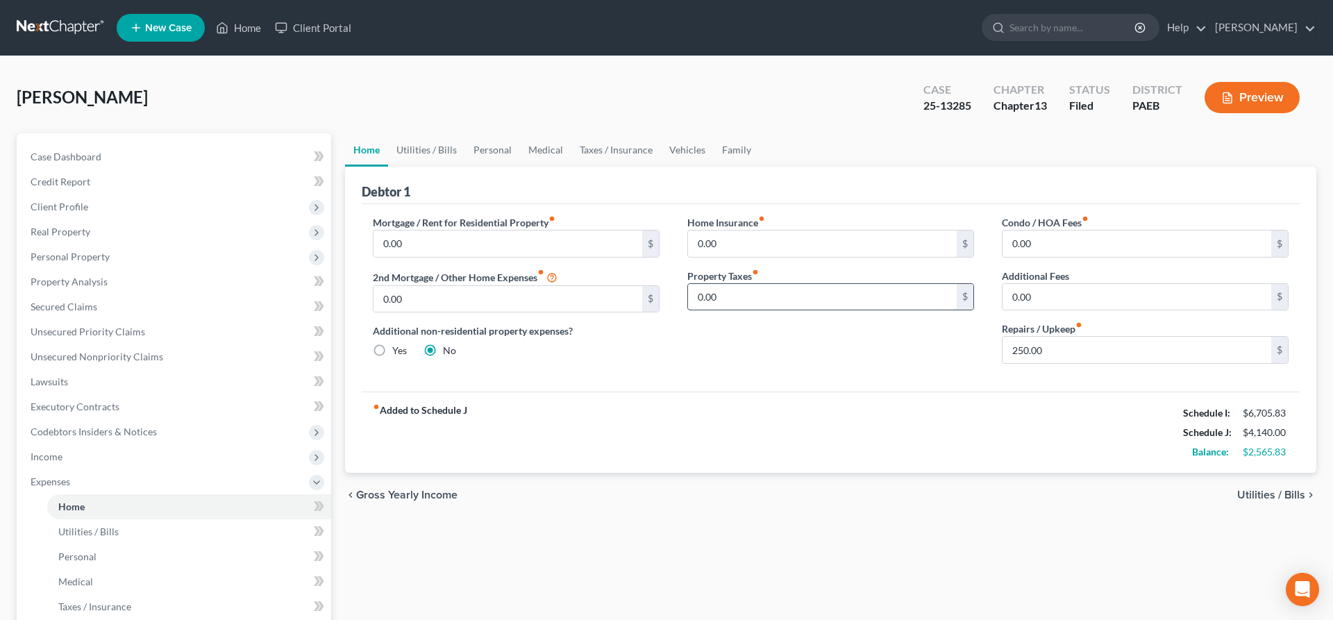
click at [719, 303] on input "0.00" at bounding box center [822, 297] width 269 height 26
click at [999, 463] on div "fiber_manual_record Added to Schedule J Schedule I: $6,705.83 Schedule J: $5,19…" at bounding box center [831, 432] width 938 height 81
click at [853, 395] on div "fiber_manual_record Added to Schedule J Schedule I: $6,705.83 Schedule J: $5,19…" at bounding box center [831, 432] width 938 height 81
click at [733, 291] on input "1,058" at bounding box center [822, 297] width 269 height 26
type input "1,058.84"
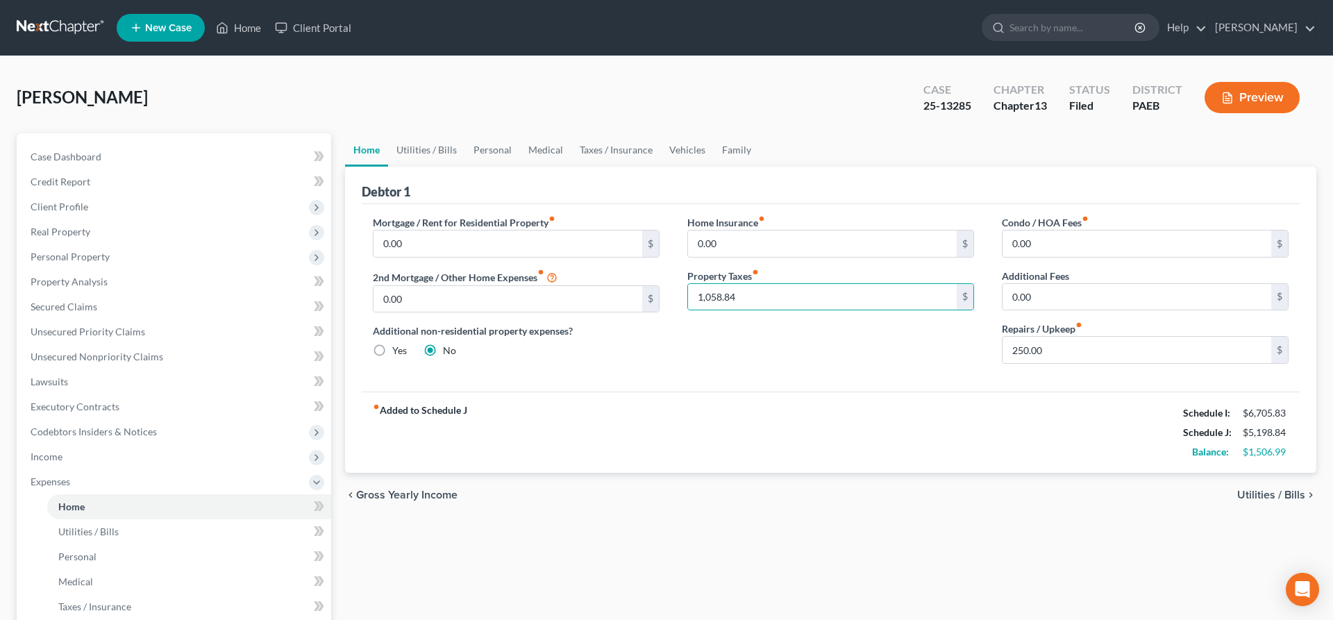
click at [795, 351] on div "Home Insurance fiber_manual_record 0.00 $ Property Taxes fiber_manual_record 1,…" at bounding box center [831, 295] width 315 height 160
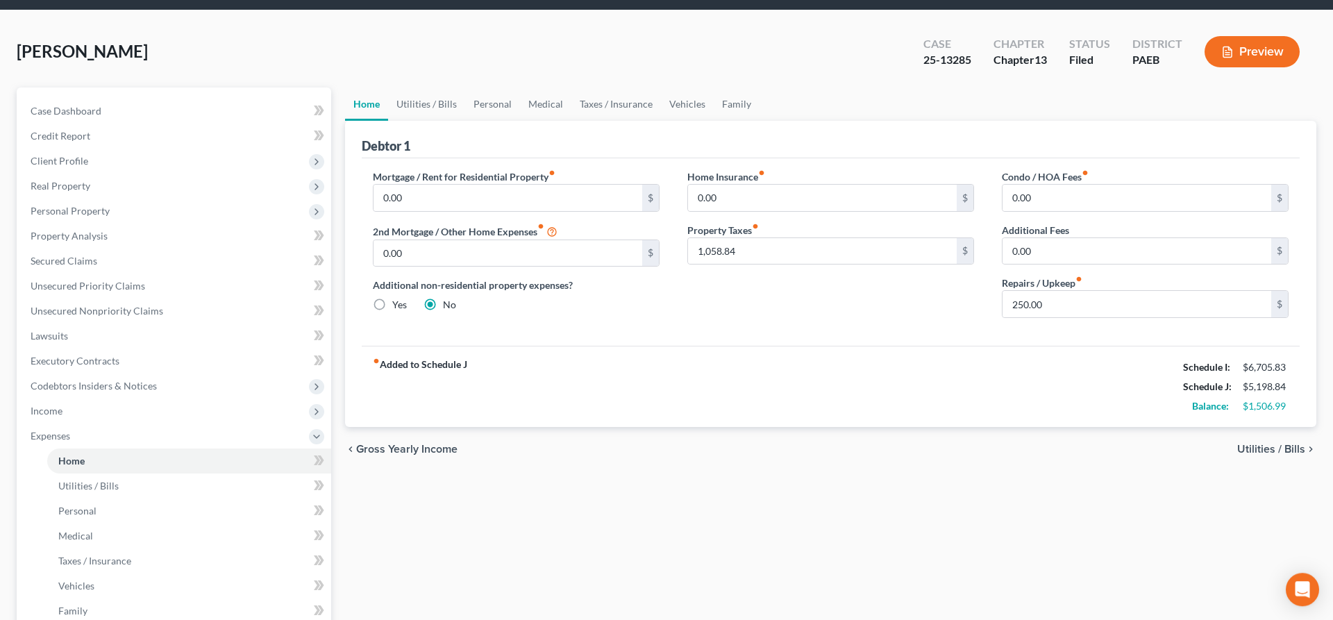
scroll to position [71, 0]
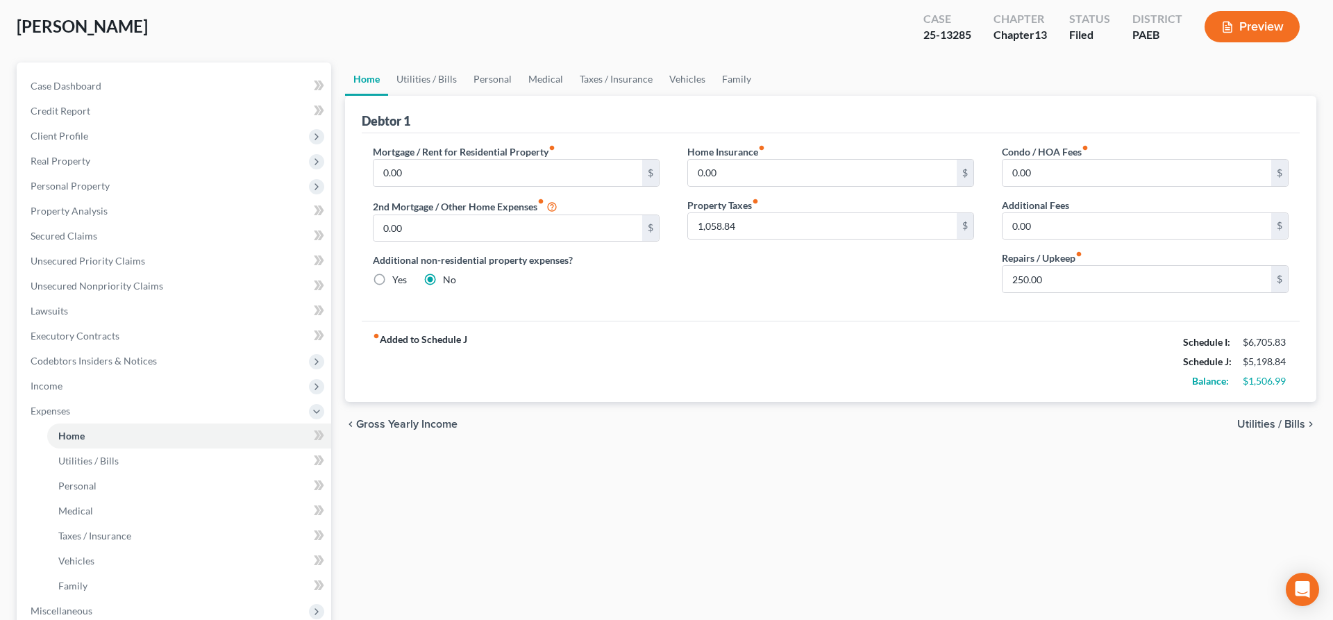
click at [1285, 421] on span "Utilities / Bills" at bounding box center [1272, 424] width 68 height 11
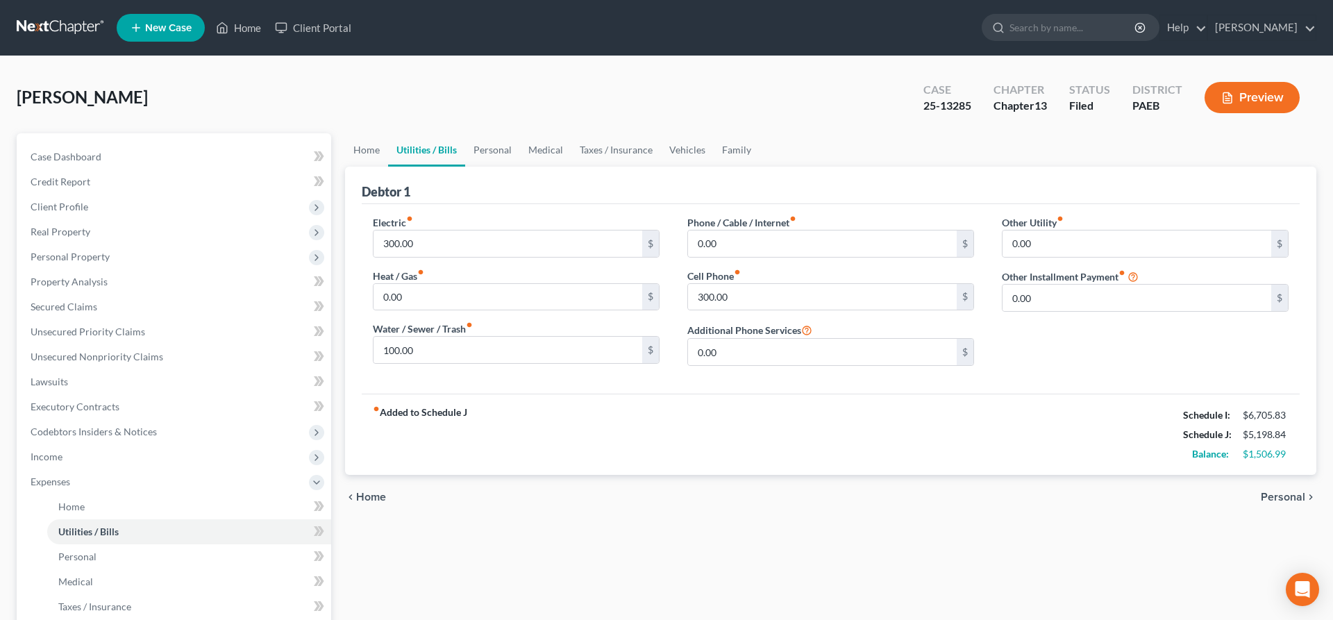
click at [1288, 495] on span "Personal" at bounding box center [1283, 497] width 44 height 11
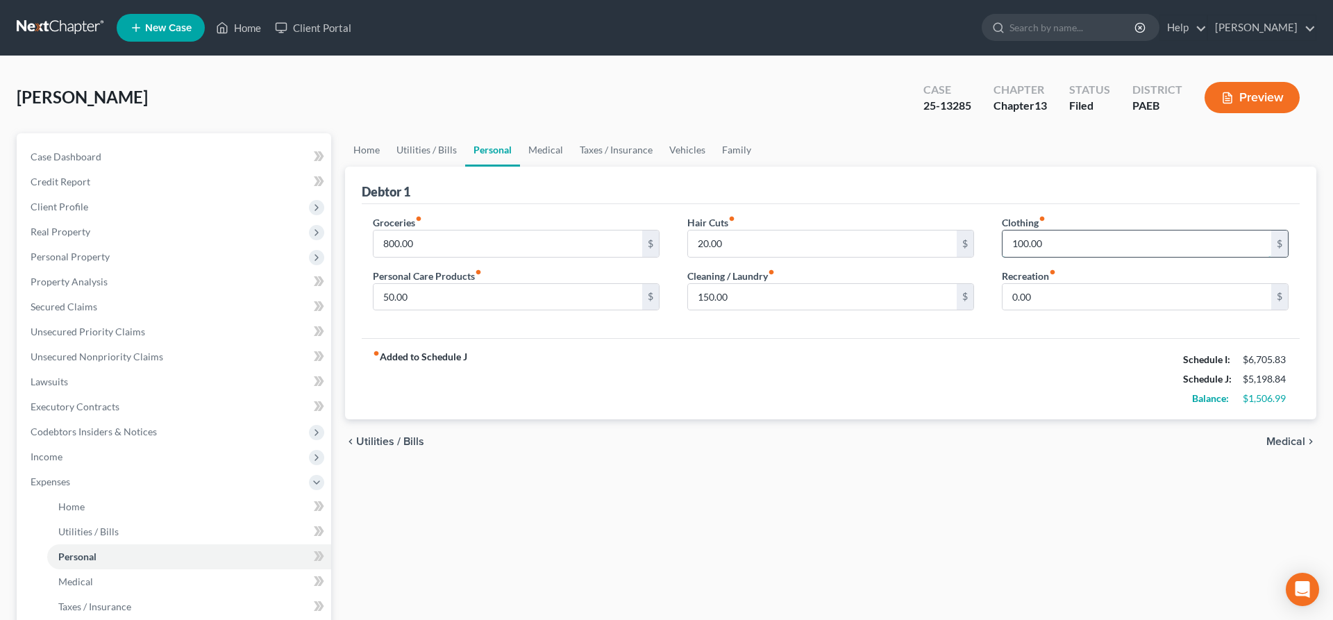
drag, startPoint x: 1050, startPoint y: 244, endPoint x: 1279, endPoint y: 213, distance: 230.5
click at [1272, 231] on input "100.00" at bounding box center [1137, 244] width 269 height 26
type input "150"
click at [1040, 304] on input "0.00" at bounding box center [1137, 297] width 269 height 26
type input "1"
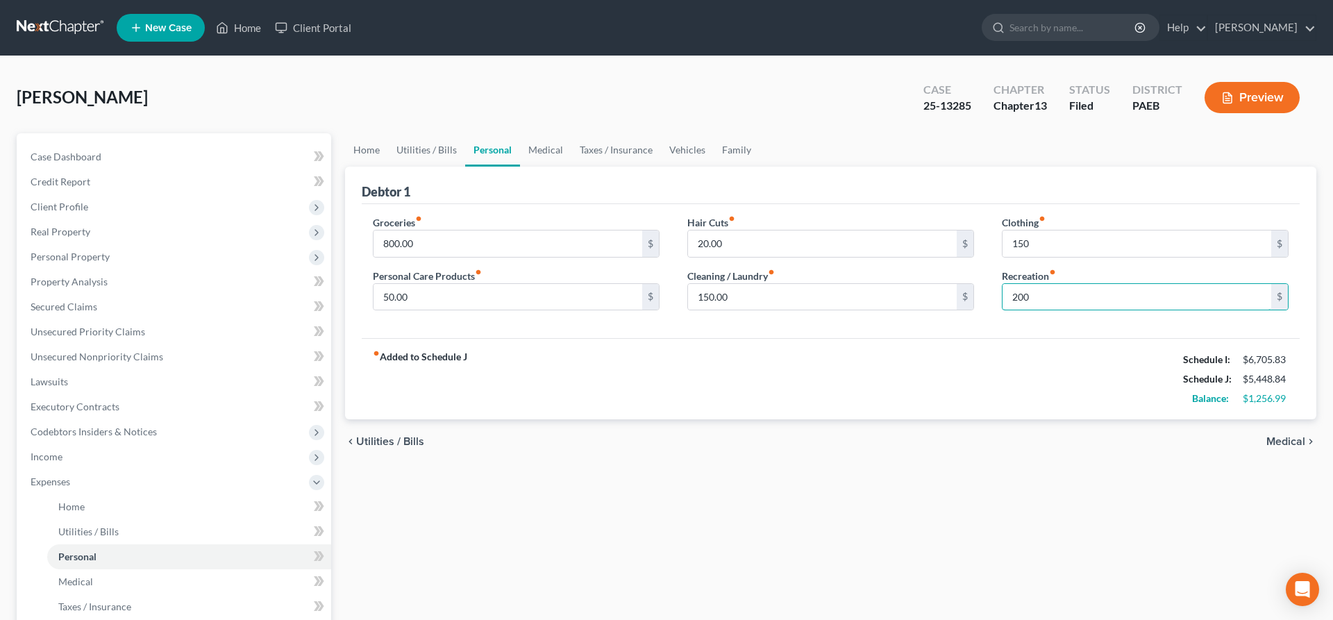
type input "200"
click at [1247, 451] on div "chevron_left Utilities / Bills Medical chevron_right" at bounding box center [831, 441] width 972 height 44
click at [1278, 442] on span "Medical" at bounding box center [1286, 441] width 39 height 11
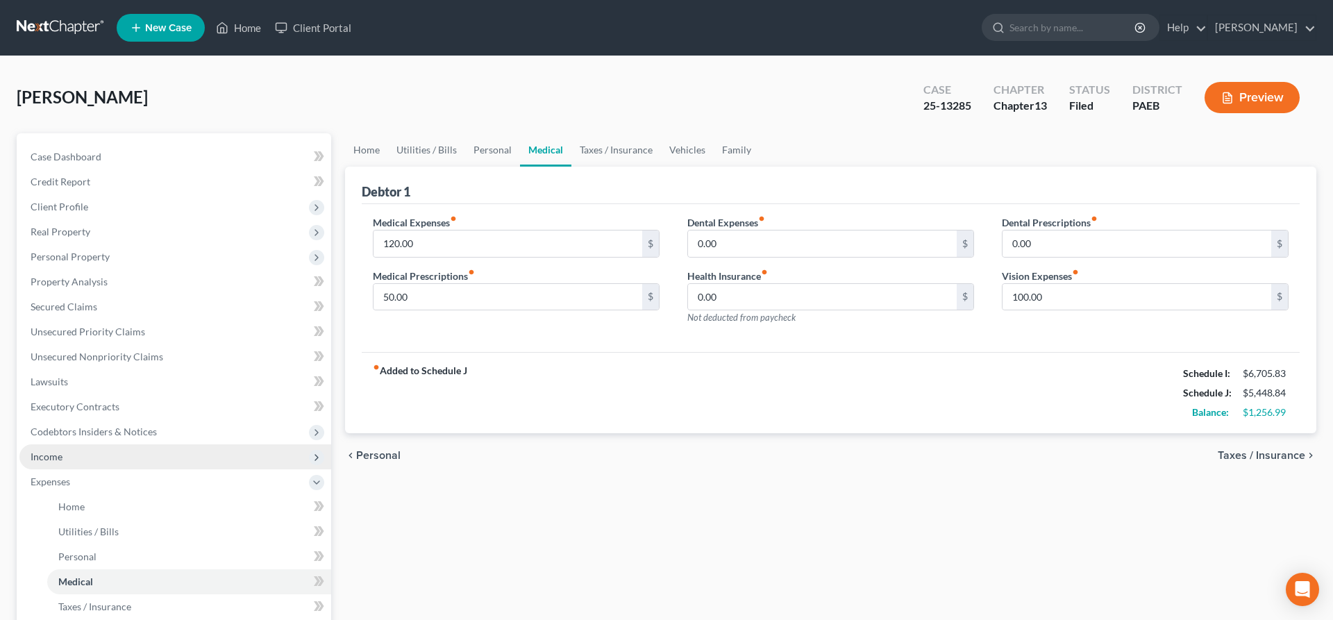
click at [63, 450] on span "Income" at bounding box center [175, 456] width 312 height 25
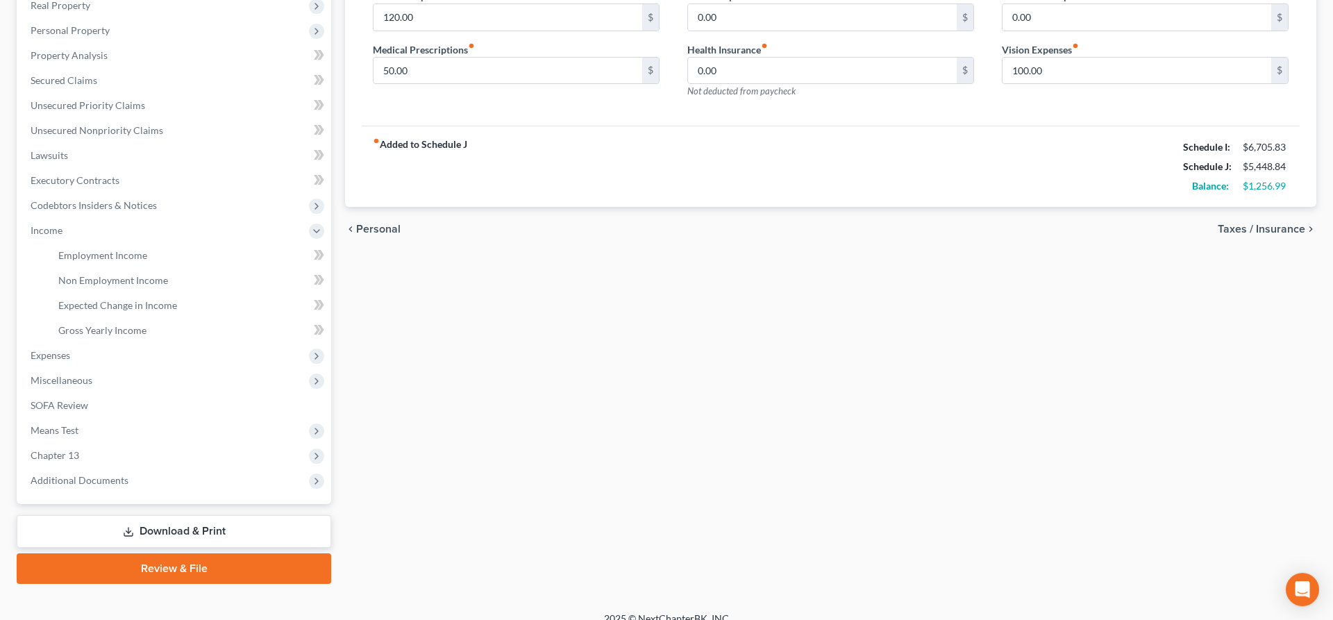
scroll to position [242, 0]
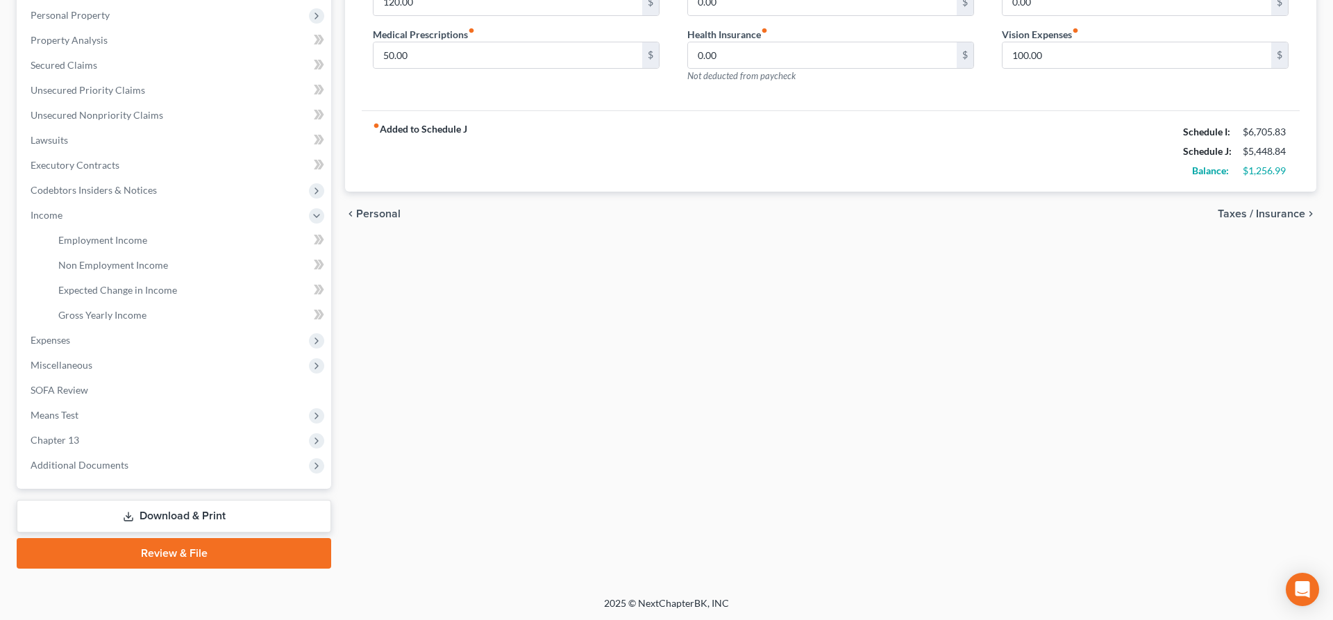
click at [215, 510] on link "Download & Print" at bounding box center [174, 516] width 315 height 33
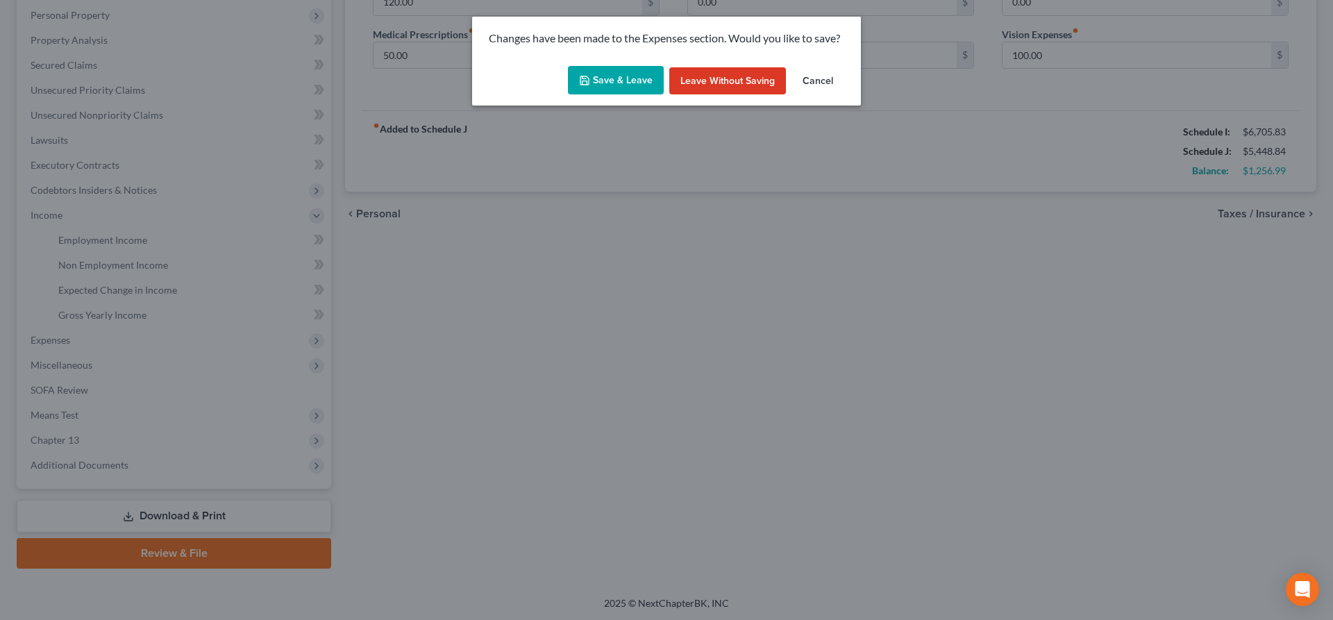
click at [624, 76] on button "Save & Leave" at bounding box center [616, 80] width 96 height 29
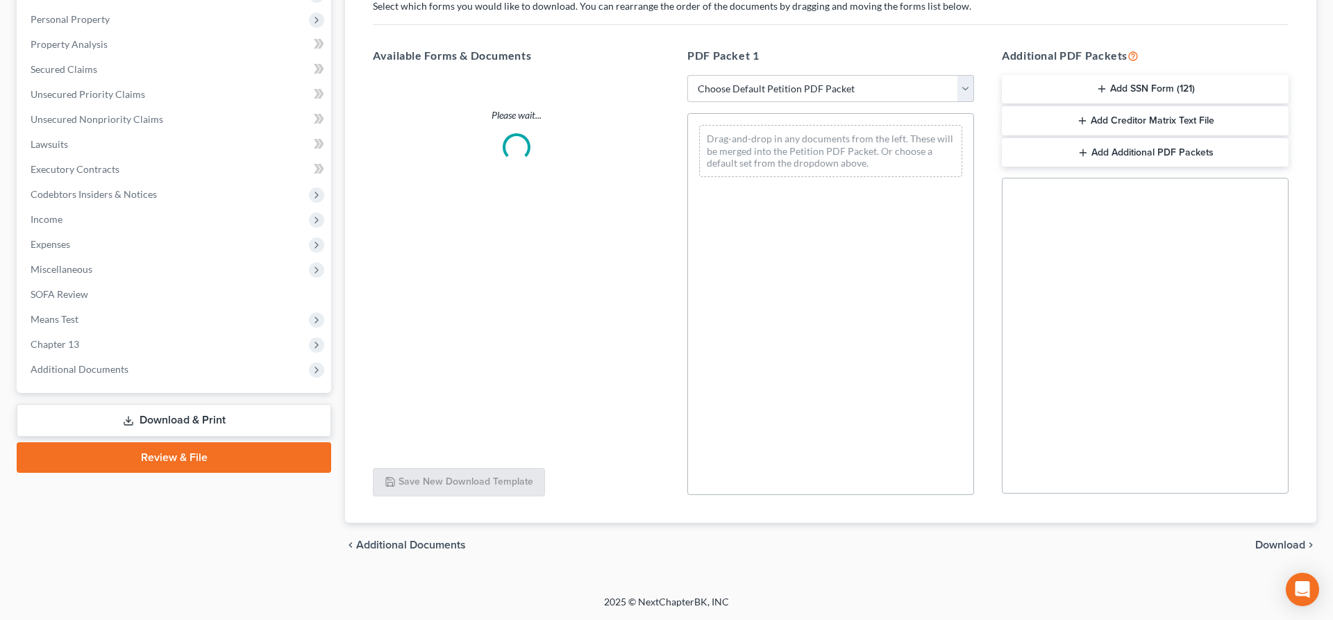
scroll to position [237, 0]
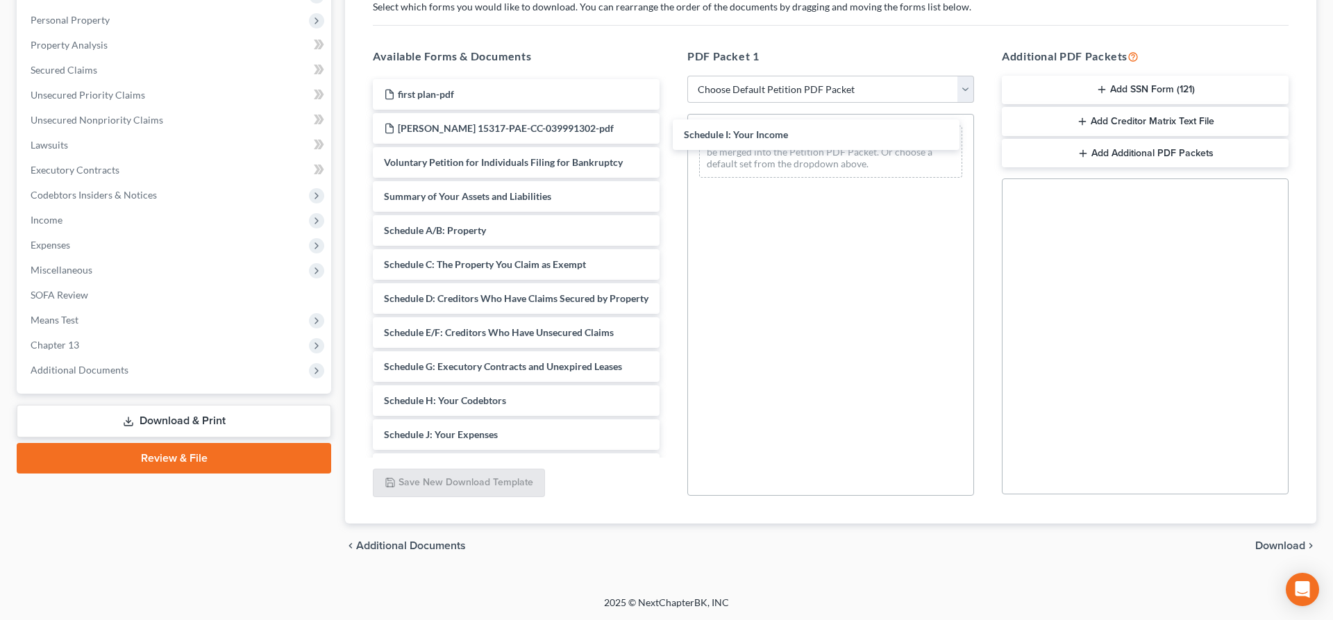
drag, startPoint x: 491, startPoint y: 421, endPoint x: 677, endPoint y: 210, distance: 281.4
click at [671, 128] on div "Schedule I: Your Income first plan-pdf [PERSON_NAME] 15317-PAE-CC-039991302-pdf…" at bounding box center [516, 397] width 309 height 637
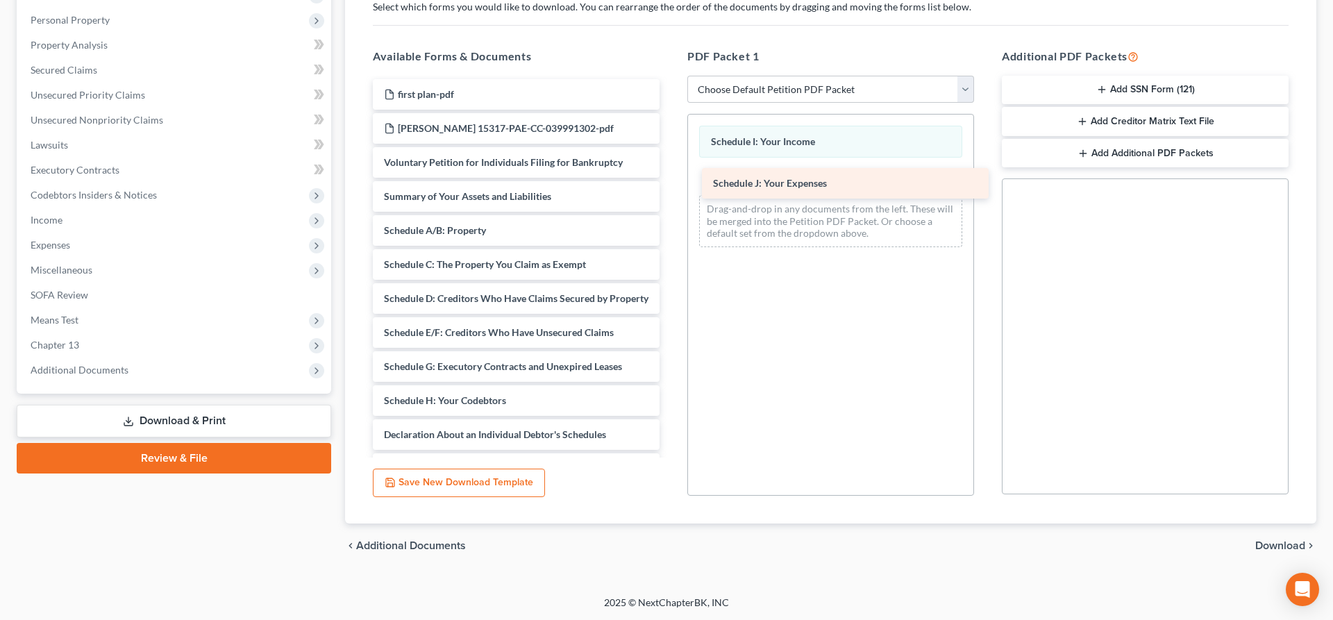
drag, startPoint x: 471, startPoint y: 441, endPoint x: 800, endPoint y: 190, distance: 413.8
click at [671, 190] on div "Schedule J: Your Expenses first plan-pdf [PERSON_NAME] 15317-PAE-CC-039991302-p…" at bounding box center [516, 380] width 309 height 603
click at [1273, 542] on span "Download" at bounding box center [1281, 545] width 50 height 11
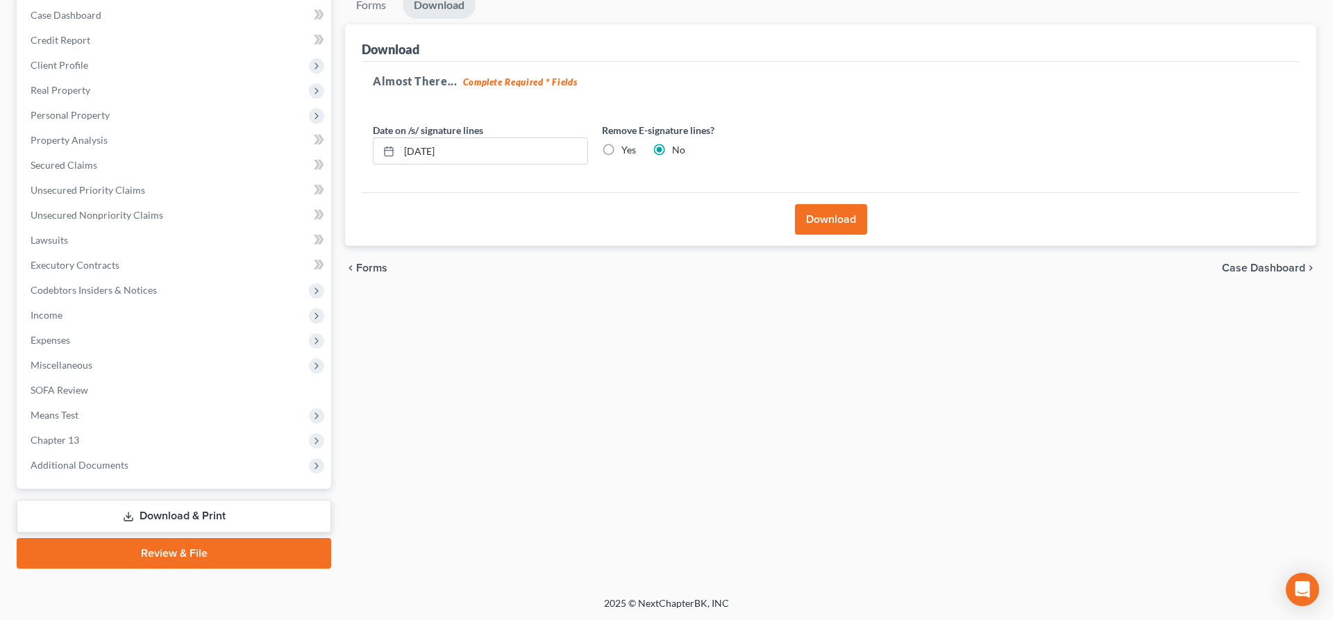
click at [835, 215] on button "Download" at bounding box center [831, 219] width 72 height 31
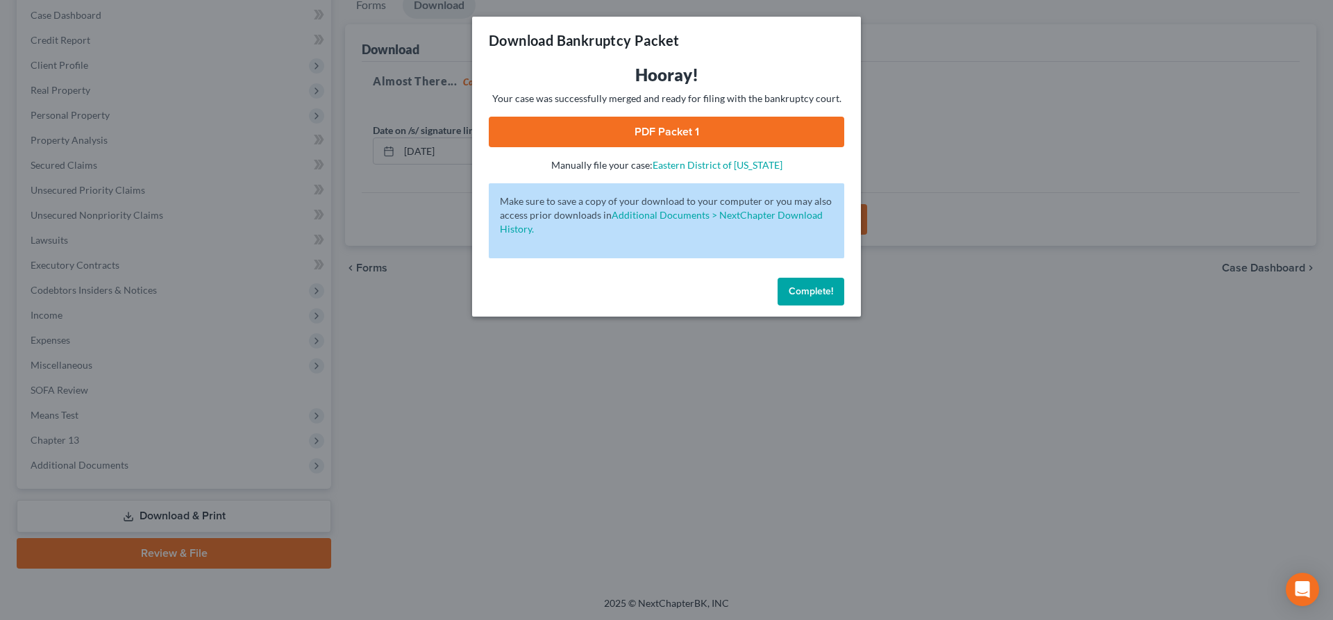
click at [649, 130] on link "PDF Packet 1" at bounding box center [667, 132] width 356 height 31
click at [794, 294] on span "Complete!" at bounding box center [811, 291] width 44 height 12
